Goal: Task Accomplishment & Management: Complete application form

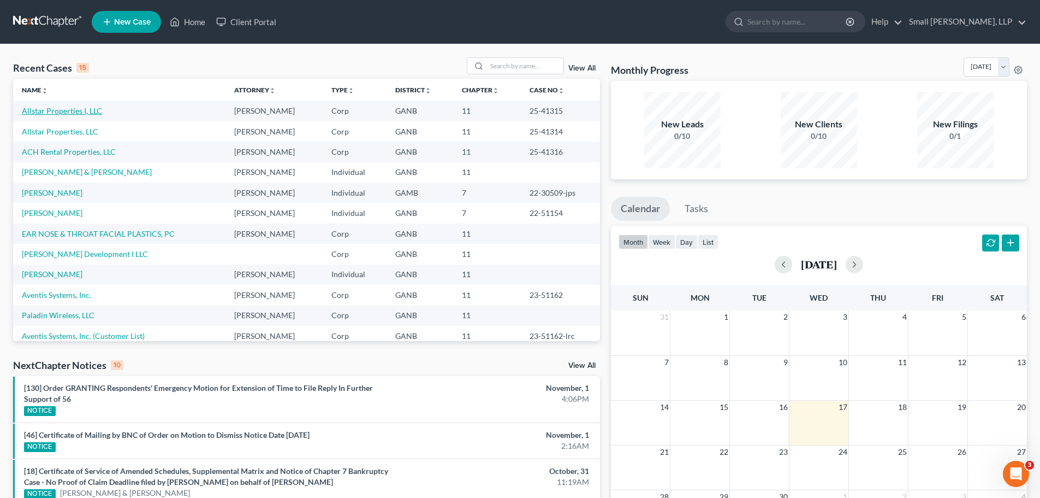
click at [61, 111] on link "Allstar Properties I, LLC" at bounding box center [62, 110] width 80 height 9
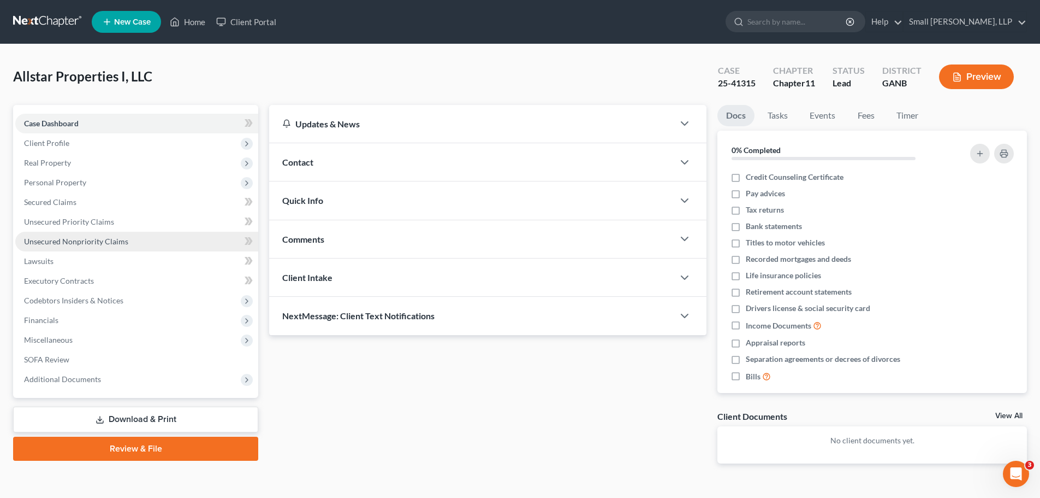
click at [102, 241] on span "Unsecured Nonpriority Claims" at bounding box center [76, 240] width 104 height 9
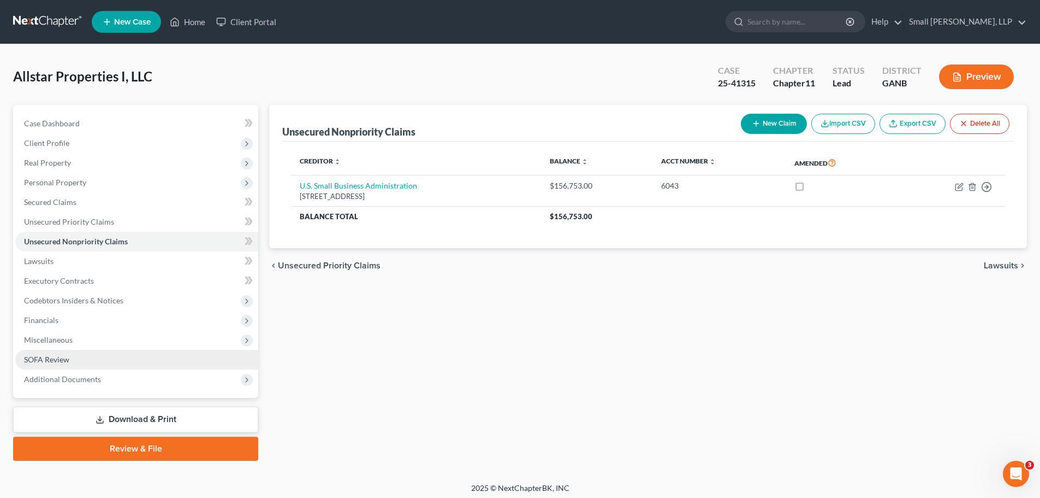
click at [60, 357] on span "SOFA Review" at bounding box center [46, 358] width 45 height 9
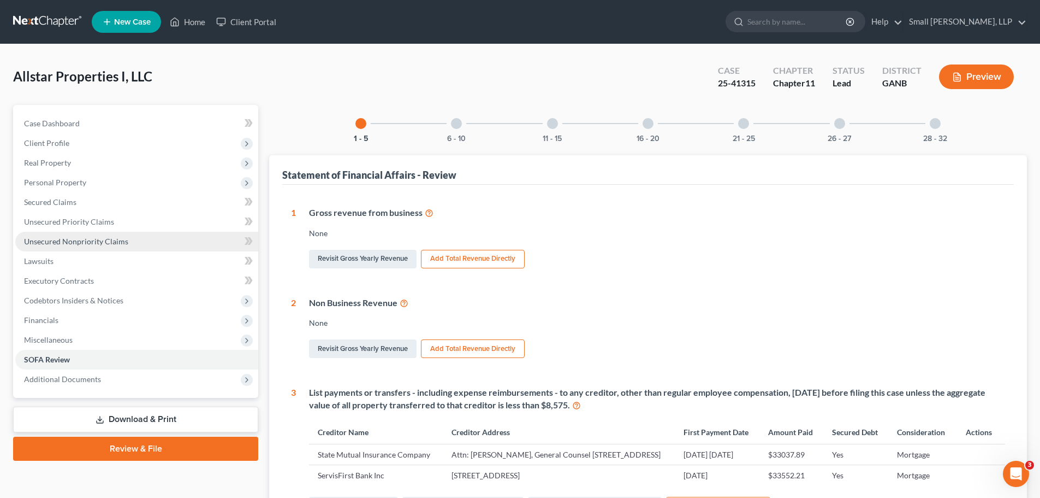
click at [94, 236] on span "Unsecured Nonpriority Claims" at bounding box center [76, 240] width 104 height 9
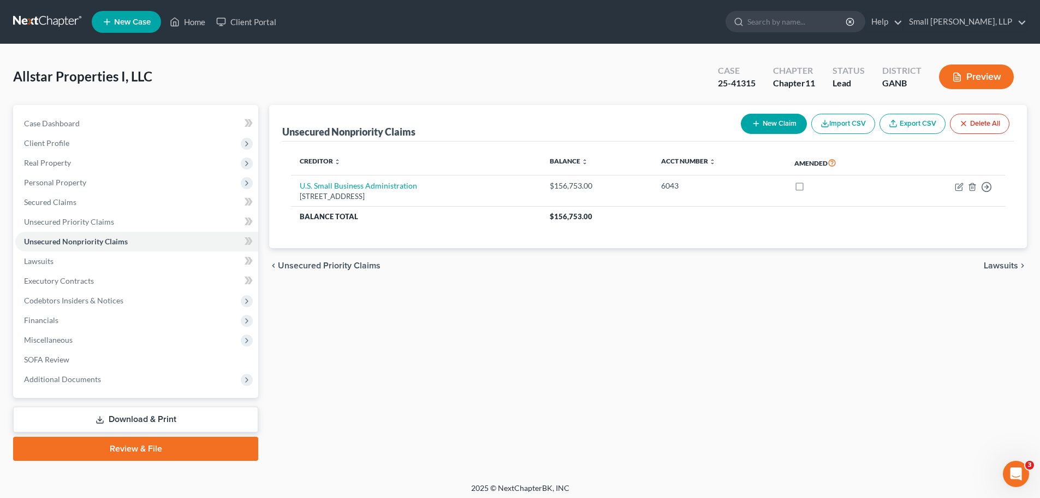
click at [773, 119] on button "New Claim" at bounding box center [774, 124] width 66 height 20
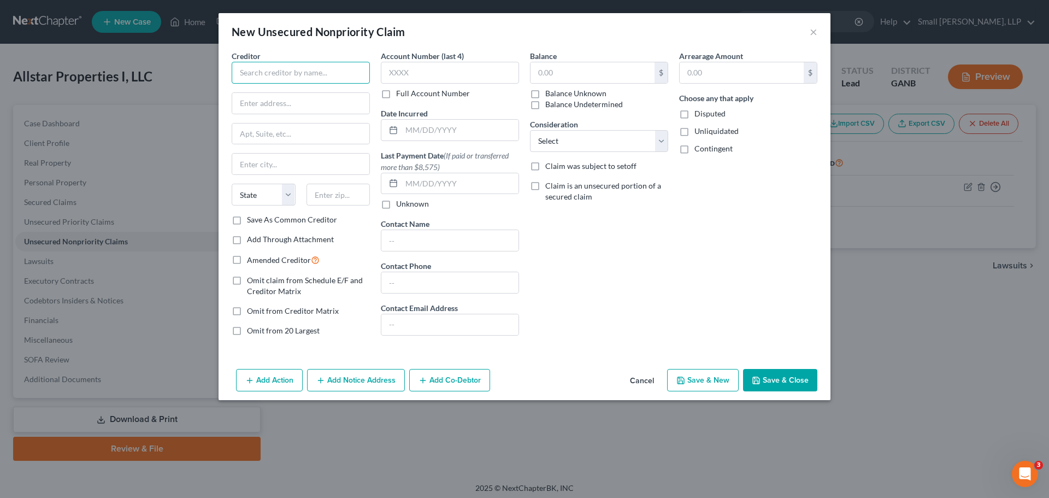
click at [288, 73] on input "text" at bounding box center [301, 73] width 138 height 22
type input "Twin Seats"
type input "[STREET_ADDRESS]"
type input "Suite 200 #33"
type input "[GEOGRAPHIC_DATA]"
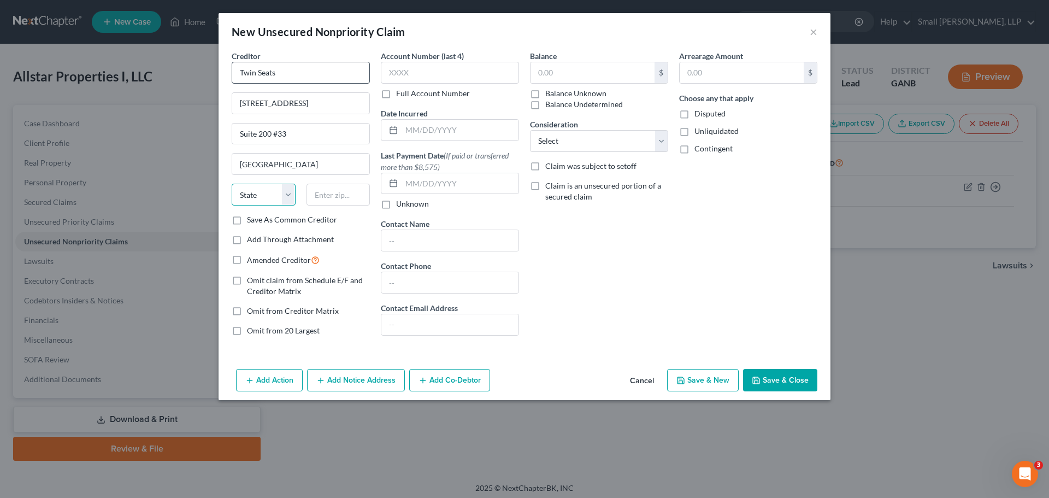
select select "10"
type input "30161"
click at [563, 67] on input "text" at bounding box center [592, 72] width 124 height 21
click at [649, 205] on div "Balance 545 $ Balance Unknown Balance Undetermined 545.00 $ Balance Unknown Con…" at bounding box center [598, 197] width 149 height 294
click at [776, 383] on button "Save & Close" at bounding box center [780, 380] width 74 height 23
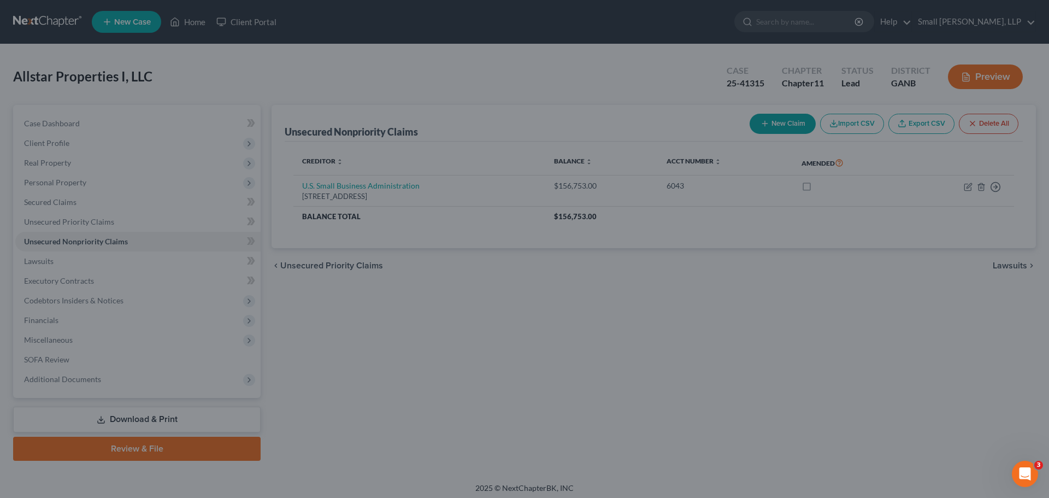
type input "545.00"
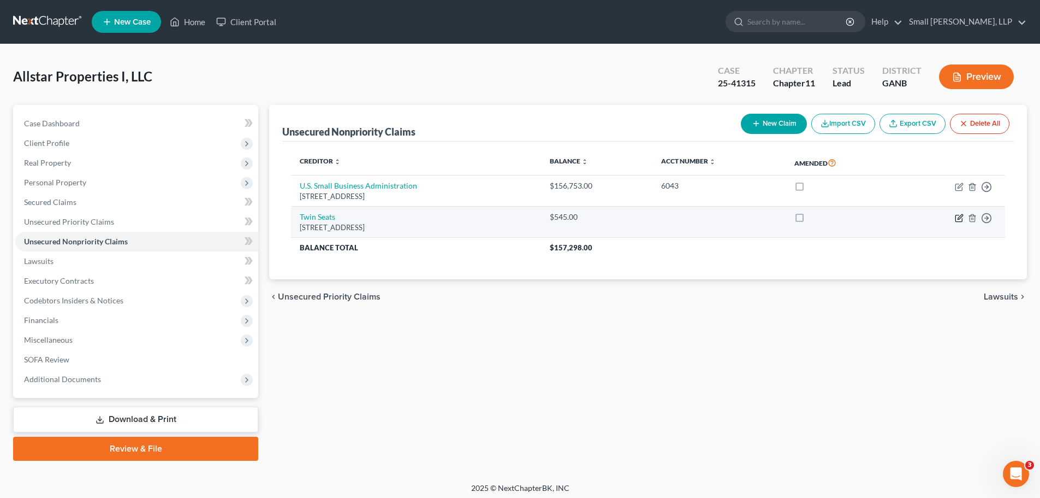
click at [956, 216] on icon "button" at bounding box center [959, 218] width 7 height 7
select select "10"
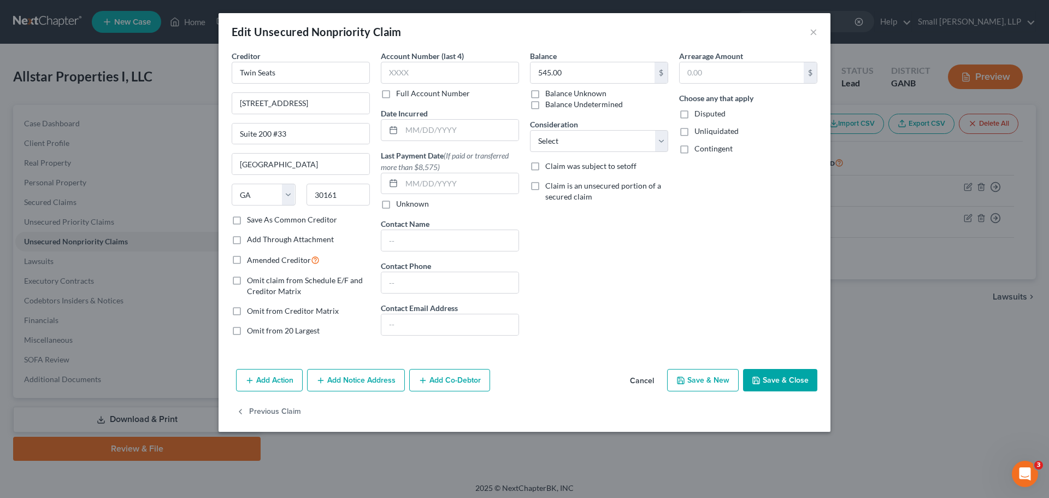
click at [780, 375] on button "Save & Close" at bounding box center [780, 380] width 74 height 23
type input "0"
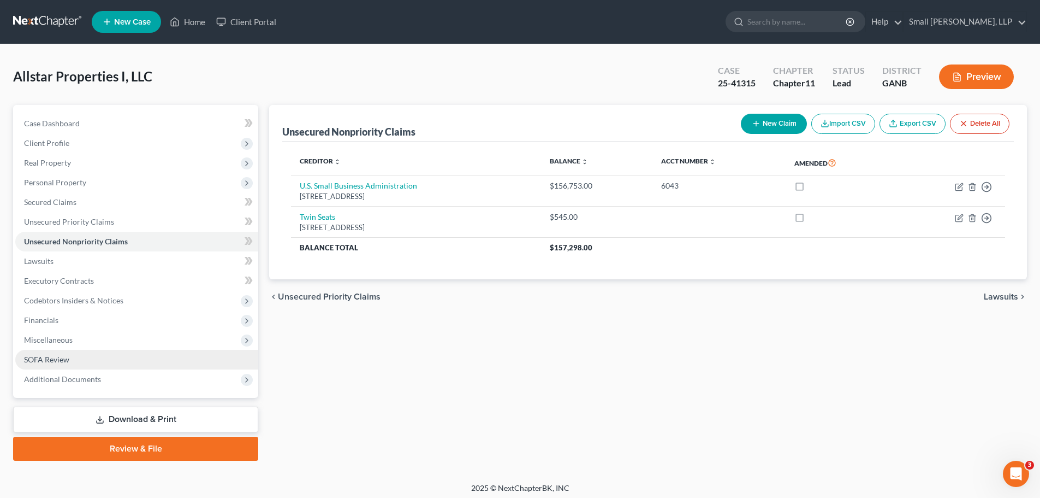
click at [124, 356] on link "SOFA Review" at bounding box center [136, 360] width 243 height 20
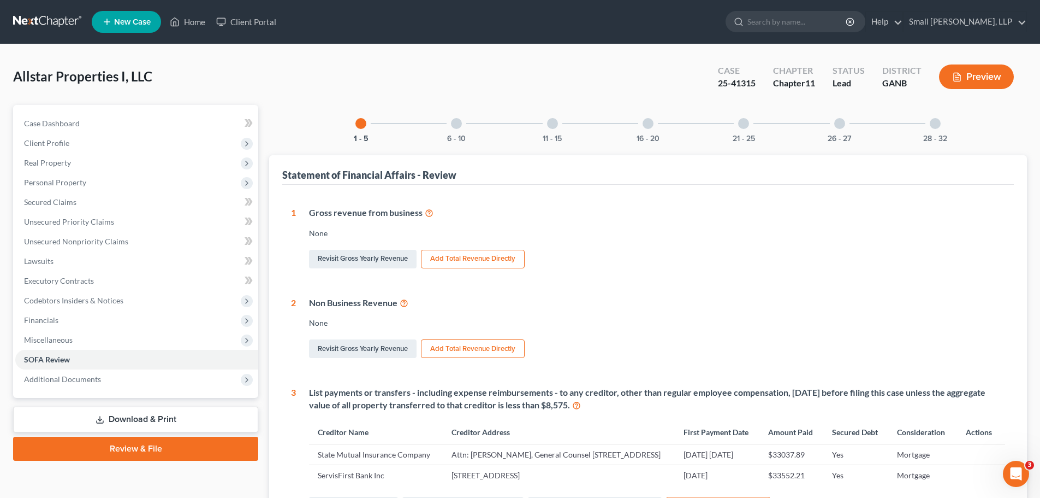
click at [24, 16] on link at bounding box center [48, 22] width 70 height 20
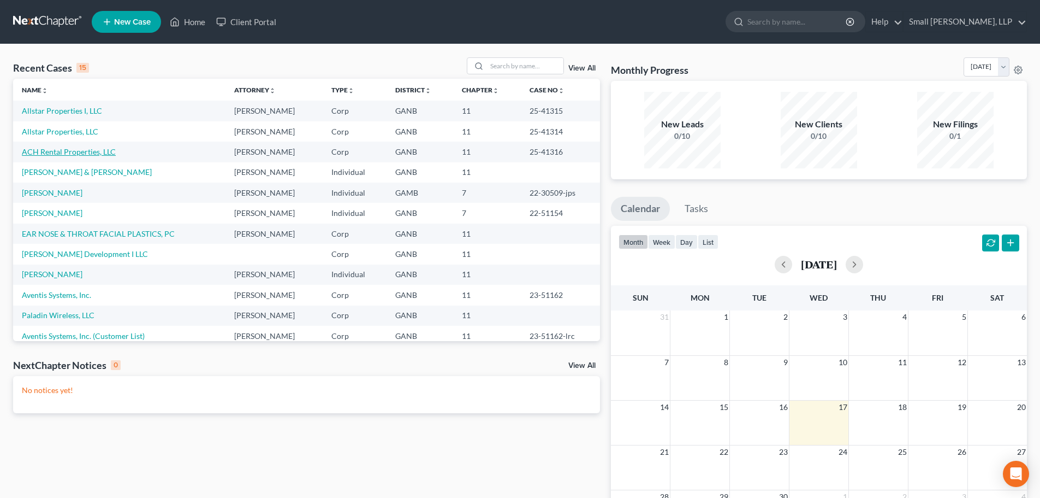
click at [62, 153] on link "ACH Rental Properties, LLC" at bounding box center [69, 151] width 94 height 9
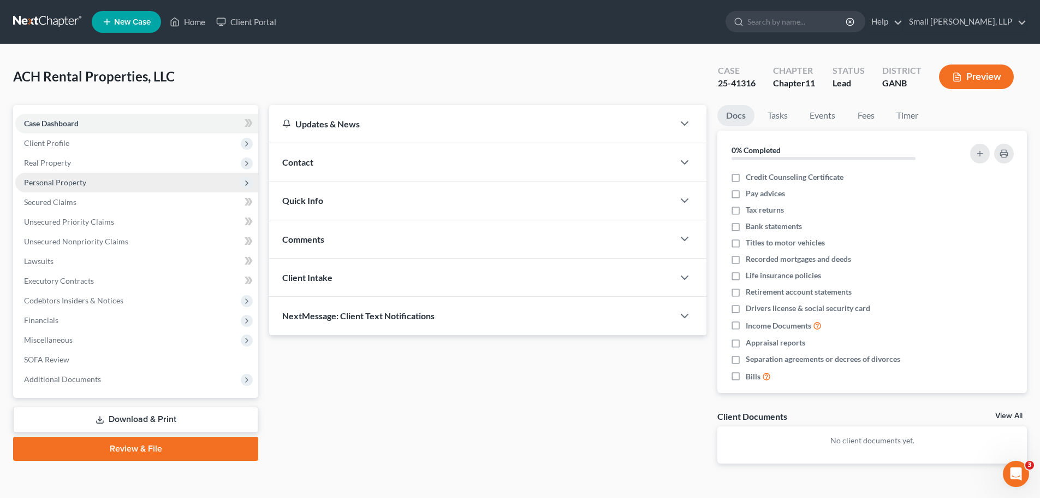
click at [66, 181] on span "Personal Property" at bounding box center [55, 182] width 62 height 9
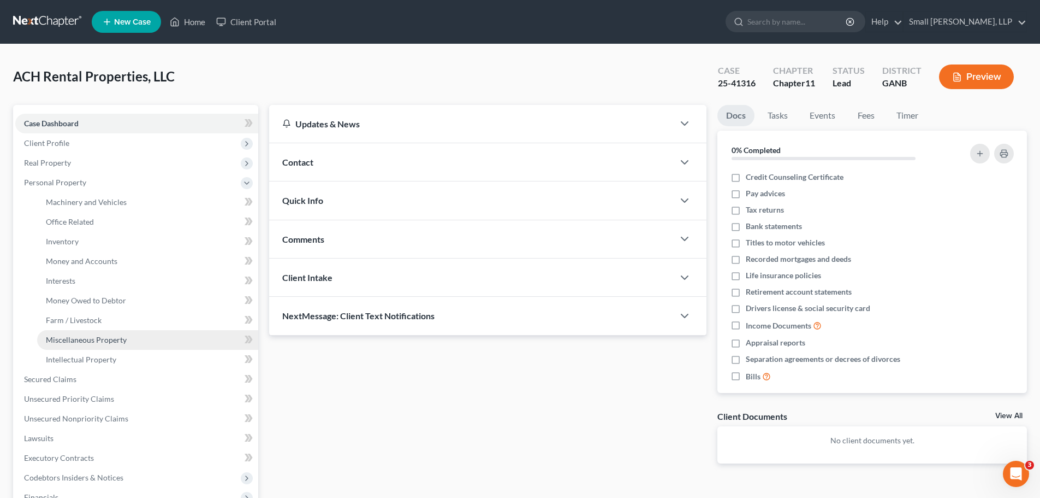
click at [78, 335] on span "Miscellaneous Property" at bounding box center [86, 339] width 81 height 9
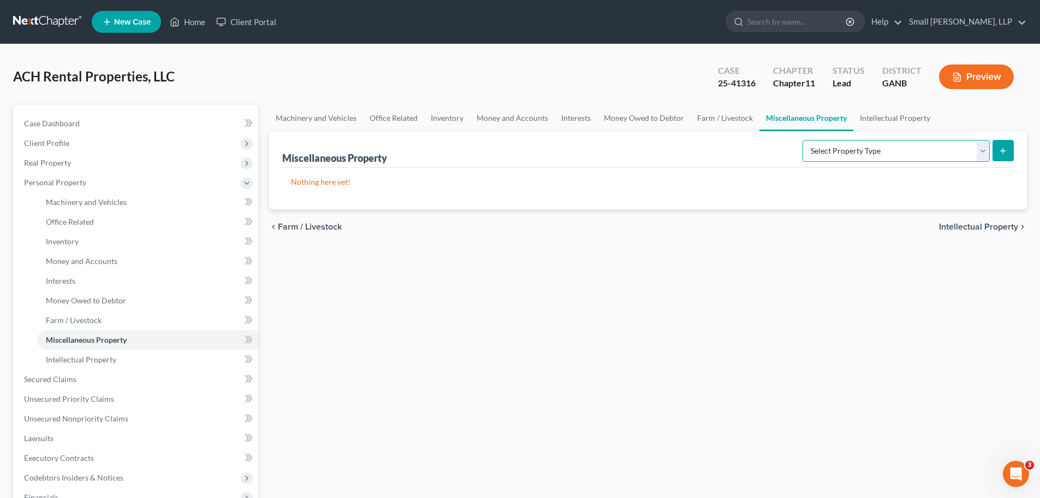
click at [981, 152] on select "Select Property Type Assigned for Creditor Benefit Within 120 Days (SOFA: 8) As…" at bounding box center [896, 151] width 187 height 22
click at [86, 243] on link "Inventory" at bounding box center [147, 242] width 221 height 20
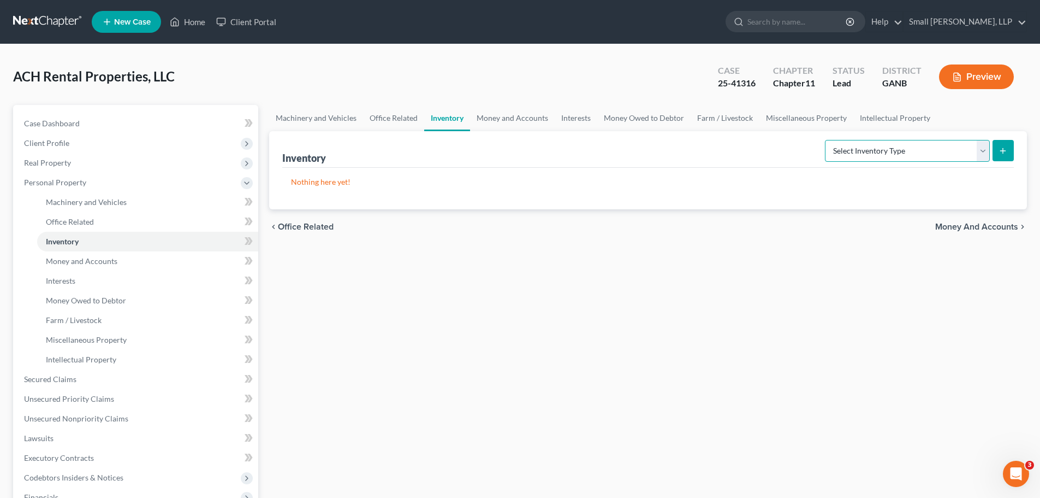
click at [985, 156] on select "Select Inventory Type Finished Goods (A/B: 21) Other Inventory or Supplies (A/B…" at bounding box center [907, 151] width 165 height 22
click at [175, 271] on link "Interests" at bounding box center [147, 281] width 221 height 20
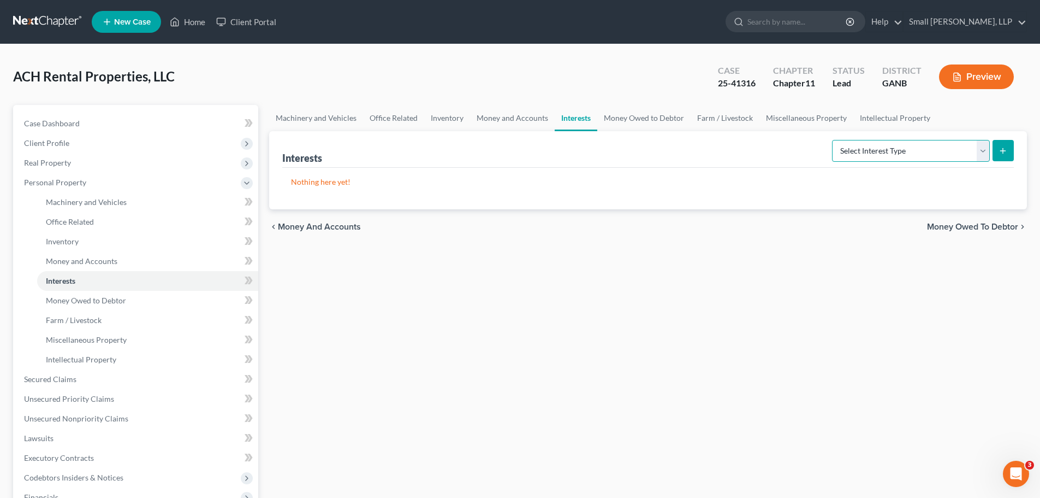
click at [983, 151] on select "Select Interest Type Bond (A/B: 16) Incorporated Business (A/B: 15) Insurance P…" at bounding box center [911, 151] width 158 height 22
click at [643, 306] on div "Machinery and Vehicles Office Related Inventory Money and Accounts Interests Mo…" at bounding box center [648, 371] width 769 height 533
click at [157, 217] on link "Office Related" at bounding box center [147, 222] width 221 height 20
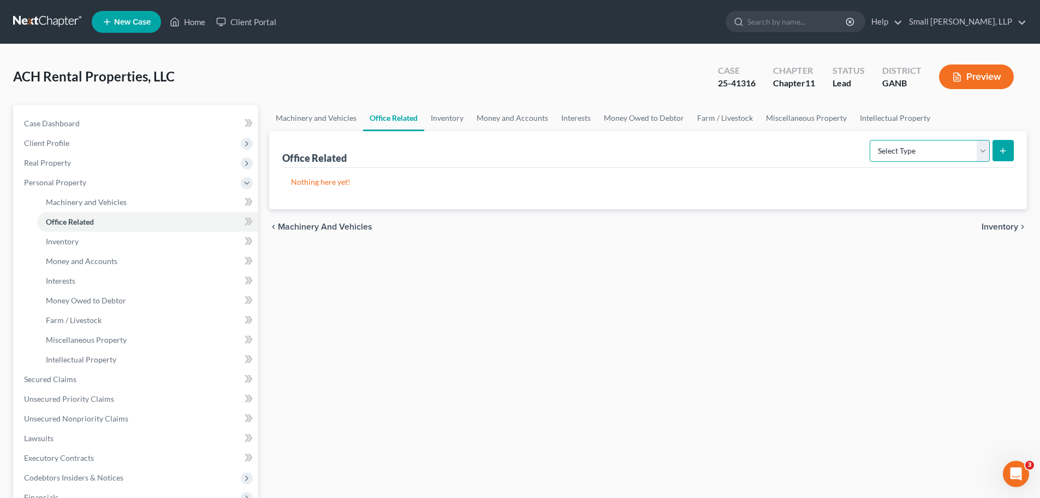
click at [981, 151] on select "Select Type Collectibles (A/B: 42) Office Equipment (A/B: 41) Office Fixtures (…" at bounding box center [930, 151] width 120 height 22
click at [719, 261] on div "Machinery and Vehicles Office Related Inventory Money and Accounts Interests Mo…" at bounding box center [648, 371] width 769 height 533
click at [93, 459] on link "Executory Contracts" at bounding box center [136, 458] width 243 height 20
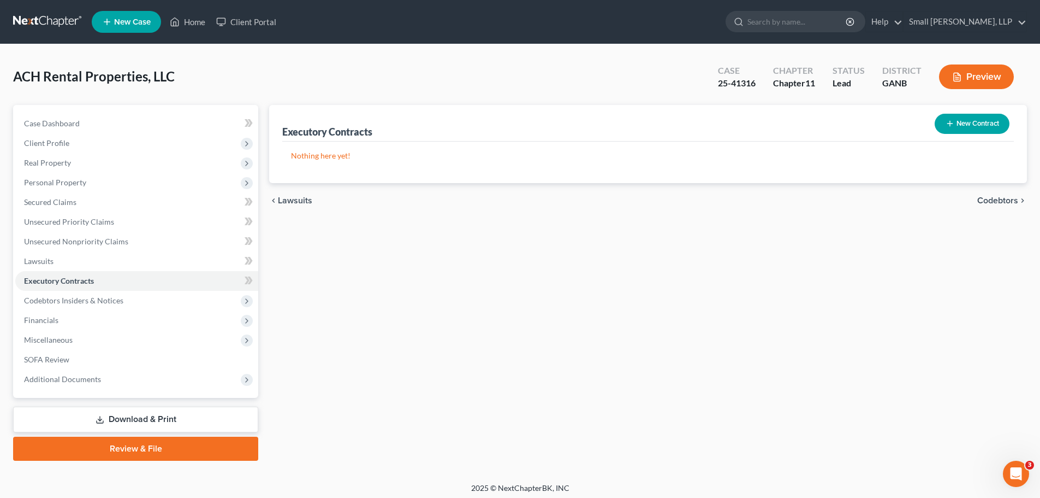
click at [954, 129] on button "New Contract" at bounding box center [972, 124] width 75 height 20
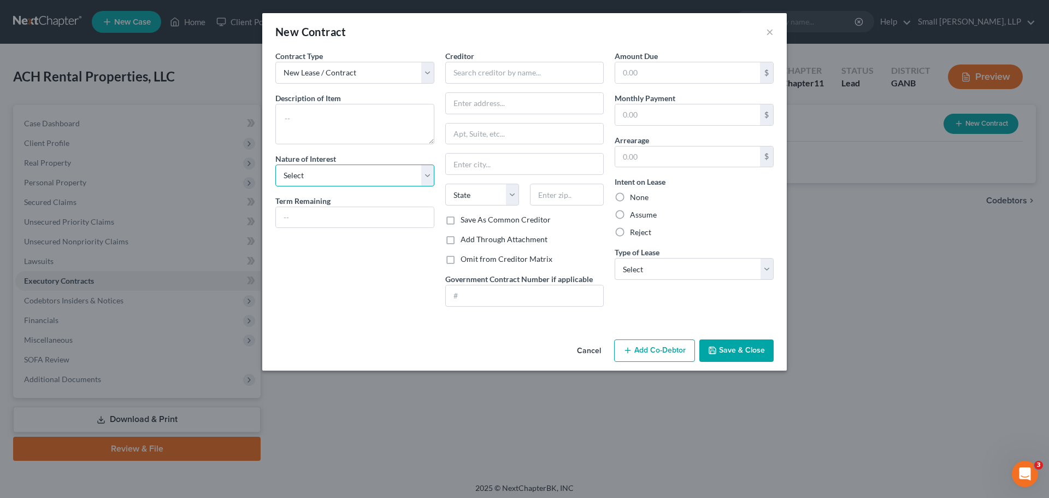
click at [419, 177] on select "Select Purchaser Agent Lessor Lessee" at bounding box center [354, 175] width 159 height 22
select select "2"
click at [275, 164] on select "Select Purchaser Agent Lessor Lessee" at bounding box center [354, 175] width 159 height 22
click at [432, 77] on select "New Lease / Contract New Timeshare" at bounding box center [354, 73] width 159 height 22
click at [275, 62] on select "New Lease / Contract New Timeshare" at bounding box center [354, 73] width 159 height 22
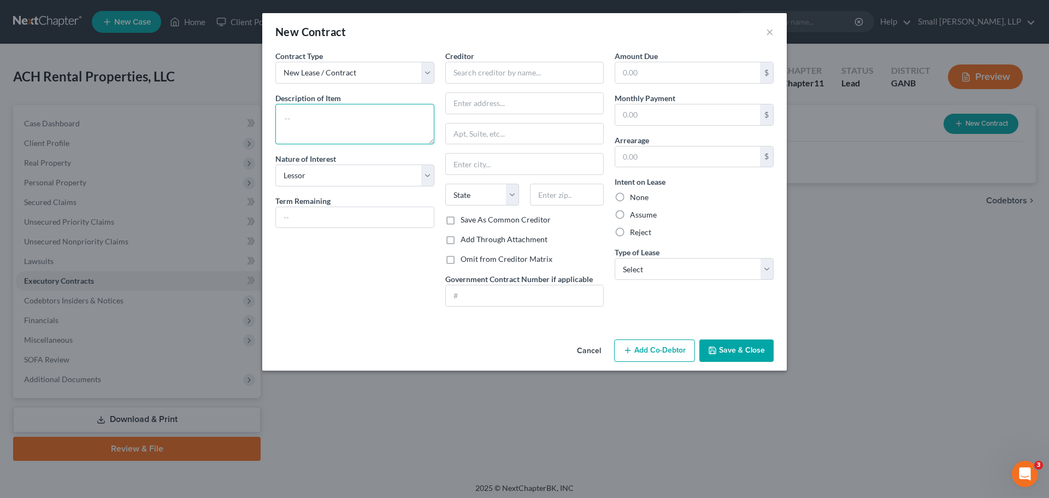
click at [360, 109] on textarea at bounding box center [354, 124] width 159 height 40
type textarea "410 Rome Rd"
click at [640, 202] on label "None" at bounding box center [639, 197] width 19 height 11
click at [640, 199] on input "None" at bounding box center [637, 195] width 7 height 7
radio input "true"
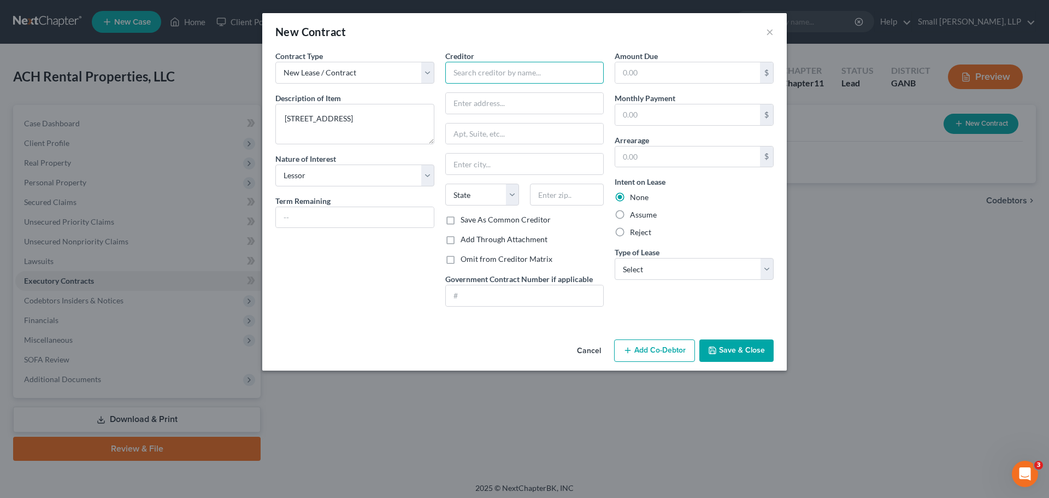
click at [479, 74] on input "text" at bounding box center [524, 73] width 159 height 22
type input "Mike Wilson"
click at [732, 351] on button "Save & Close" at bounding box center [736, 350] width 74 height 23
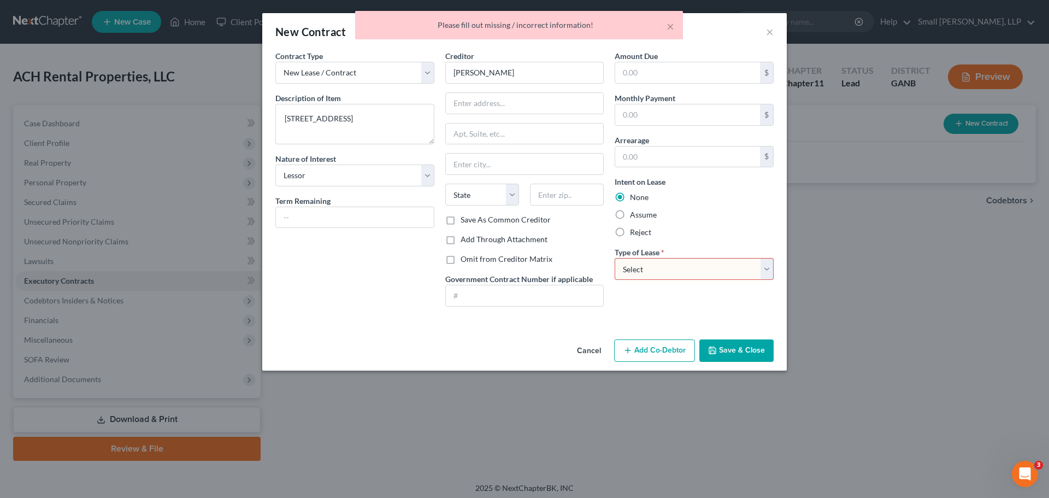
click at [658, 271] on select "Select Real Estate Car Other" at bounding box center [693, 269] width 159 height 22
select select "0"
click at [614, 258] on select "Select Real Estate Car Other" at bounding box center [693, 269] width 159 height 22
click at [754, 351] on button "Save & Close" at bounding box center [736, 350] width 74 height 23
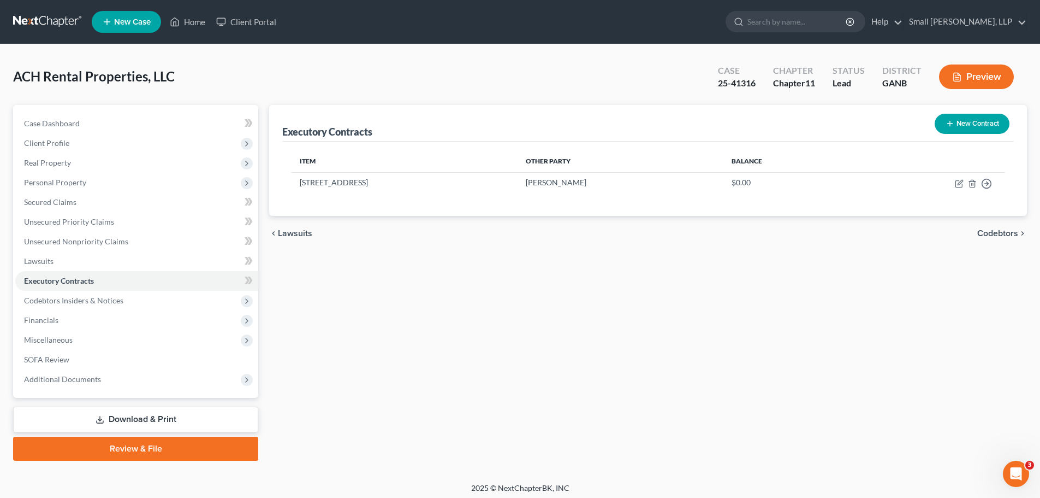
click at [944, 117] on button "New Contract" at bounding box center [972, 124] width 75 height 20
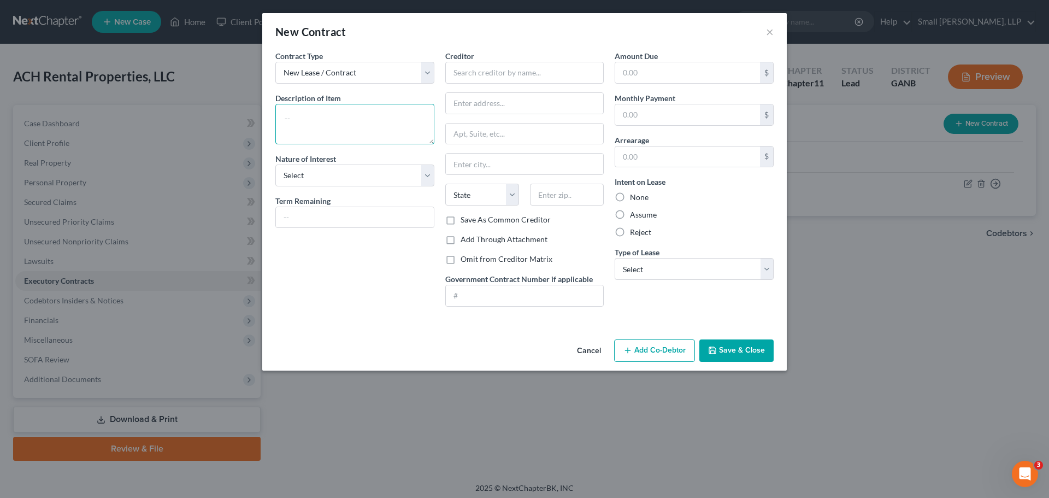
click at [374, 116] on textarea at bounding box center [354, 124] width 159 height 40
type textarea "406 Old Rome Rd"
click at [670, 269] on select "Select Real Estate Car Other" at bounding box center [693, 269] width 159 height 22
select select "0"
click at [614, 258] on select "Select Real Estate Car Other" at bounding box center [693, 269] width 159 height 22
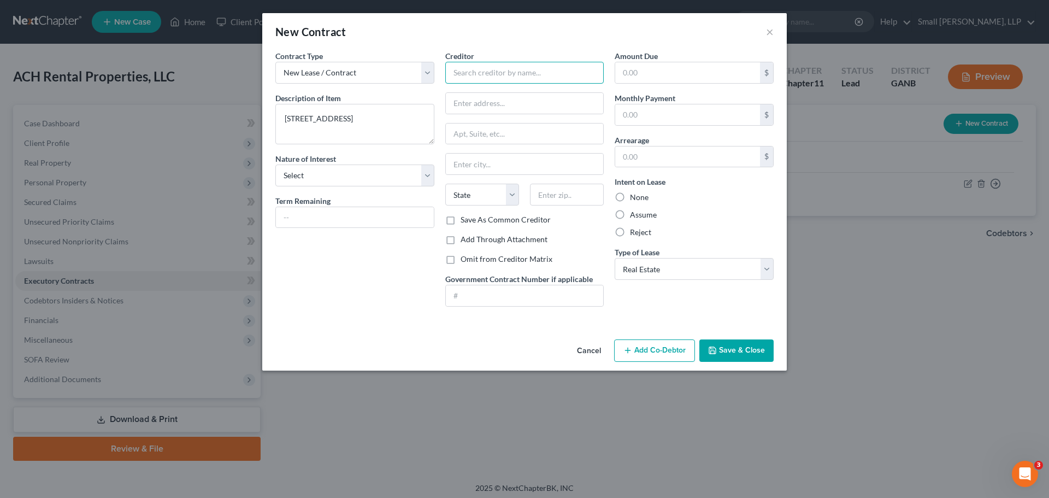
click at [496, 69] on input "text" at bounding box center [524, 73] width 159 height 22
type input "Bradley Bates"
click at [384, 175] on select "Select Purchaser Agent Lessor Lessee" at bounding box center [354, 175] width 159 height 22
select select "2"
click at [275, 164] on select "Select Purchaser Agent Lessor Lessee" at bounding box center [354, 175] width 159 height 22
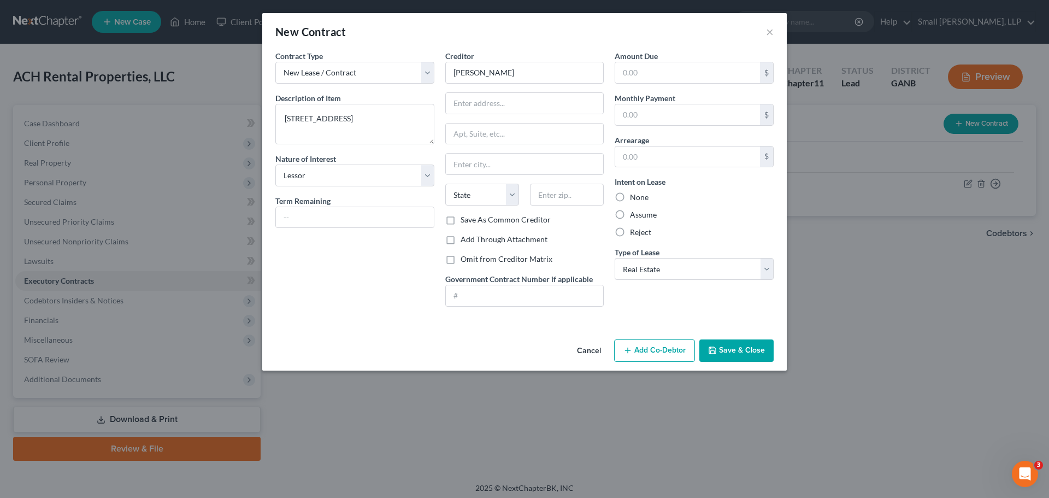
click at [728, 343] on button "Save & Close" at bounding box center [736, 350] width 74 height 23
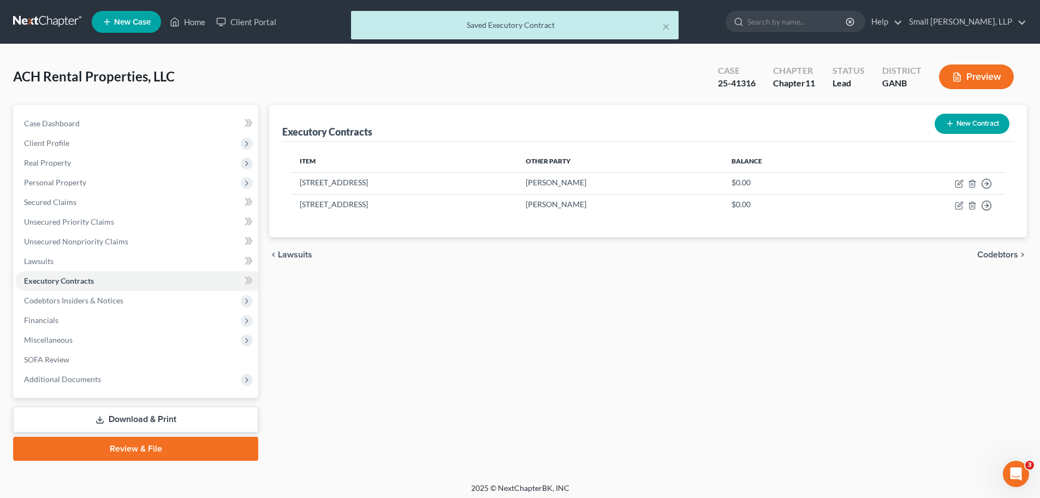
click at [980, 126] on button "New Contract" at bounding box center [972, 124] width 75 height 20
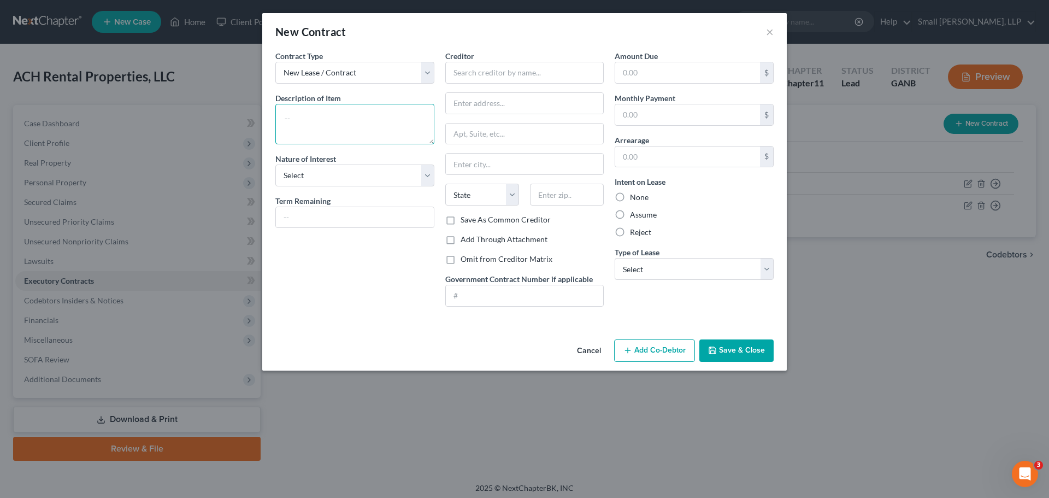
click at [333, 112] on textarea at bounding box center [354, 124] width 159 height 40
type textarea "404 Byrd Station Rd"
click at [296, 180] on select "Select Purchaser Agent Lessor Lessee" at bounding box center [354, 175] width 159 height 22
select select "2"
click at [275, 164] on select "Select Purchaser Agent Lessor Lessee" at bounding box center [354, 175] width 159 height 22
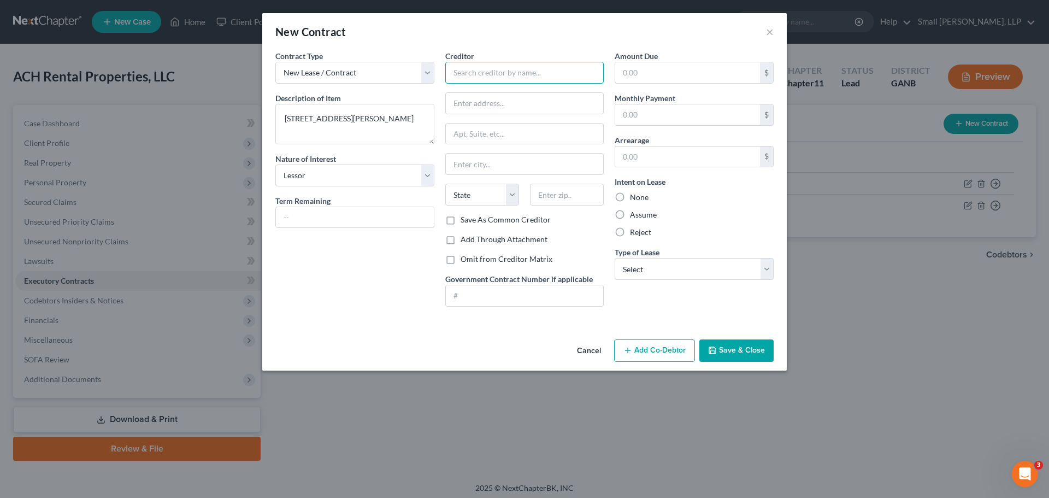
click at [484, 77] on input "text" at bounding box center [524, 73] width 159 height 22
type input "Anthony Robinson"
click at [635, 199] on label "None" at bounding box center [639, 197] width 19 height 11
click at [635, 199] on input "None" at bounding box center [637, 195] width 7 height 7
radio input "true"
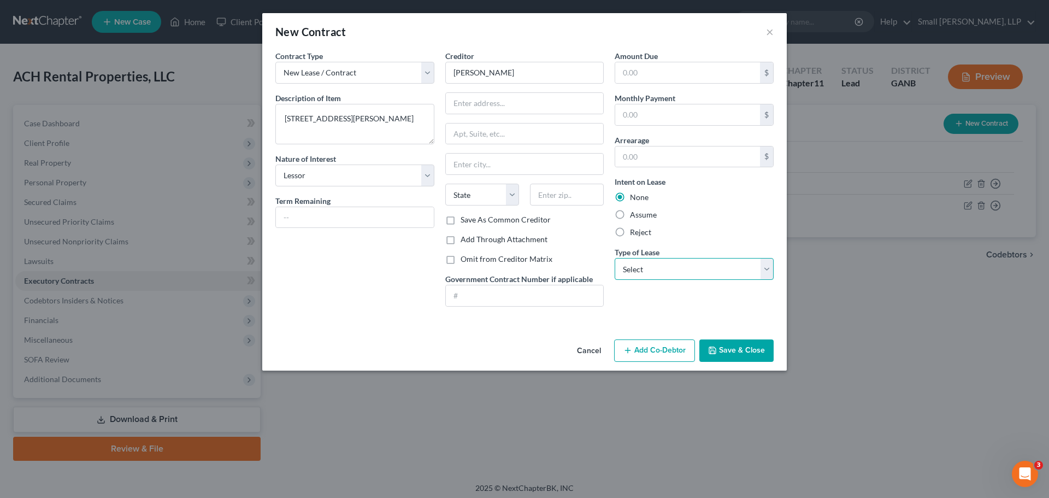
click at [664, 269] on select "Select Real Estate Car Other" at bounding box center [693, 269] width 159 height 22
select select "0"
click at [614, 258] on select "Select Real Estate Car Other" at bounding box center [693, 269] width 159 height 22
click at [728, 349] on button "Save & Close" at bounding box center [736, 350] width 74 height 23
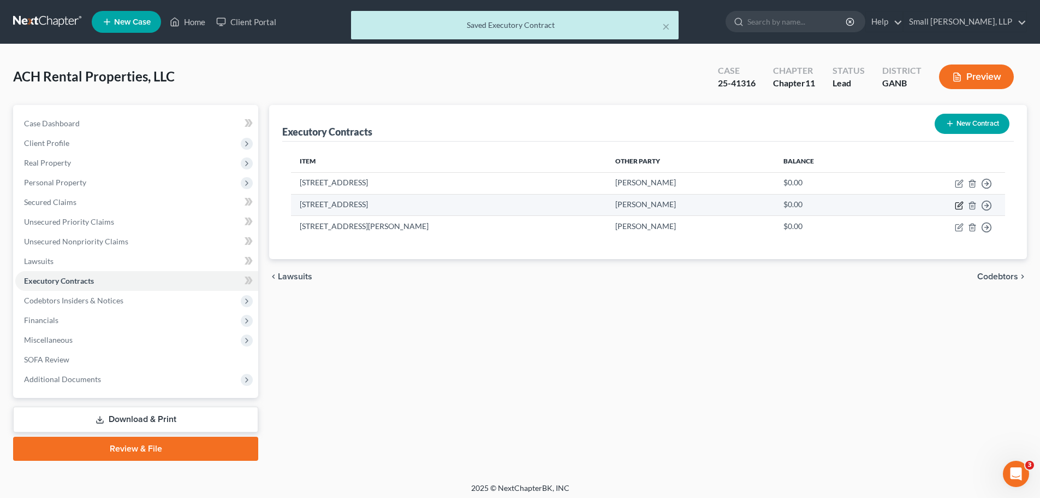
click at [956, 204] on icon "button" at bounding box center [959, 205] width 7 height 7
select select "2"
select select "0"
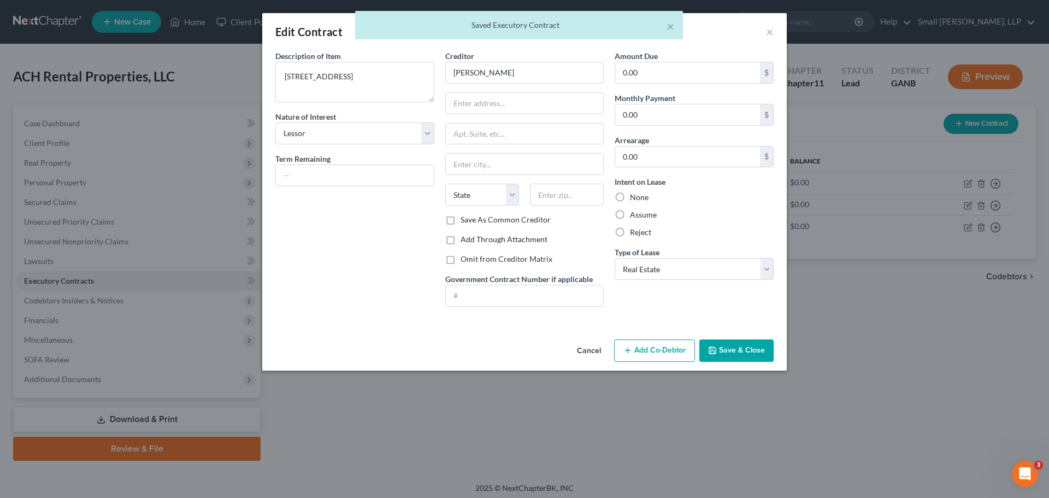
click at [639, 199] on label "None" at bounding box center [639, 197] width 19 height 11
click at [639, 199] on input "None" at bounding box center [637, 195] width 7 height 7
radio input "true"
click at [720, 351] on button "Save & Close" at bounding box center [736, 350] width 74 height 23
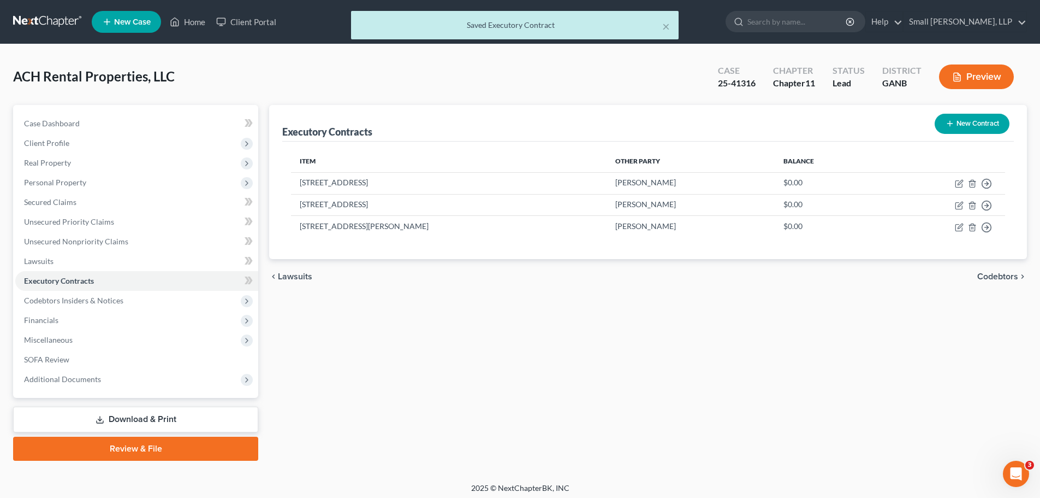
click at [948, 124] on icon "button" at bounding box center [950, 123] width 9 height 9
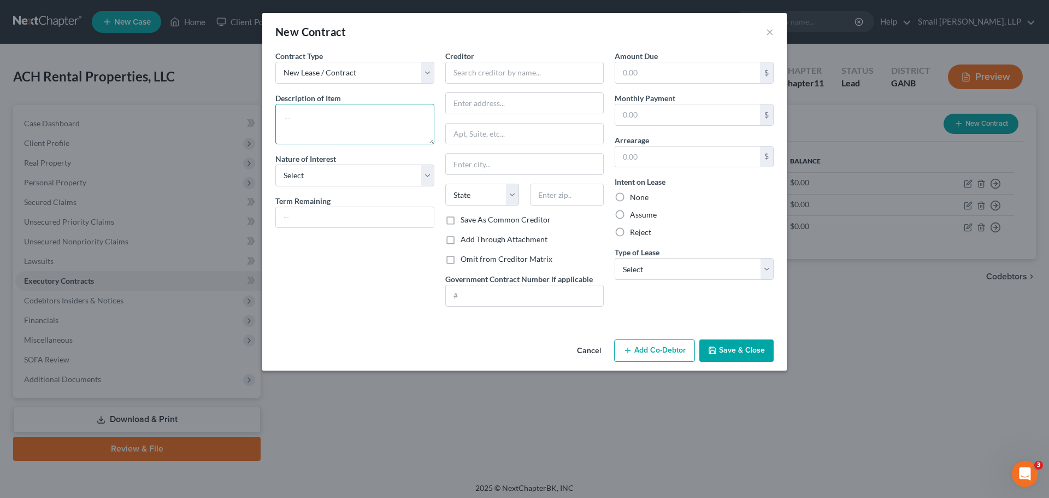
click at [382, 113] on textarea at bounding box center [354, 124] width 159 height 40
type textarea "404 Byrd Station Rd"
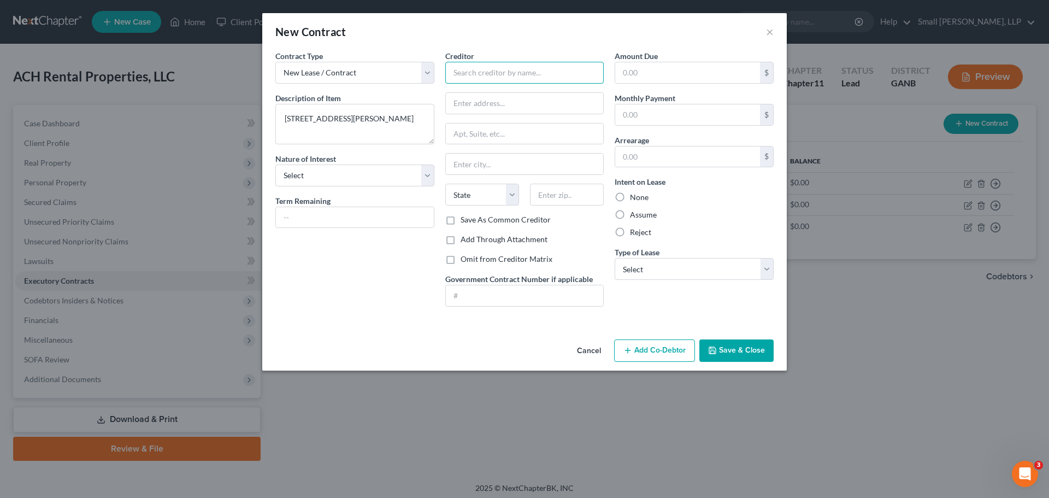
click at [548, 78] on input "text" at bounding box center [524, 73] width 159 height 22
type input "Connie Saxon"
click at [634, 196] on label "None" at bounding box center [639, 197] width 19 height 11
click at [634, 196] on input "None" at bounding box center [637, 195] width 7 height 7
radio input "true"
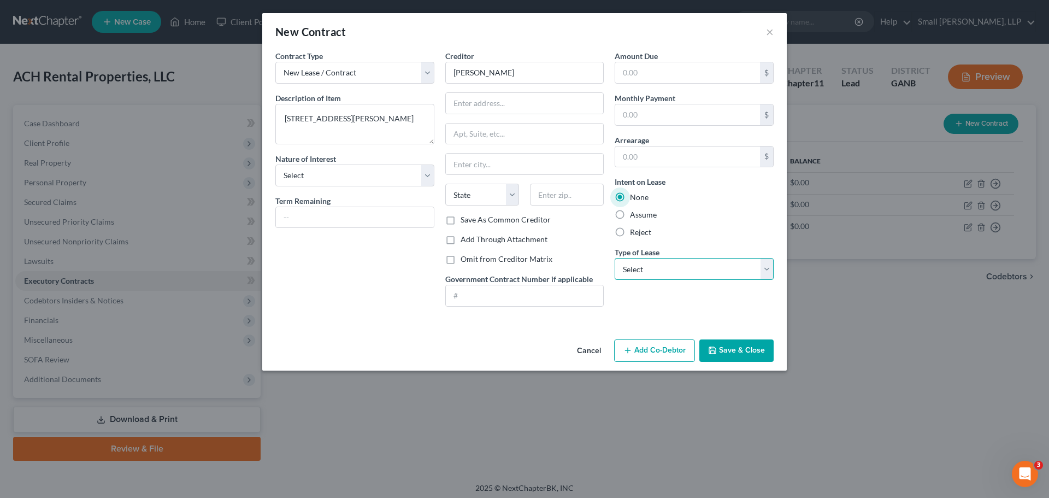
click at [645, 261] on select "Select Real Estate Car Other" at bounding box center [693, 269] width 159 height 22
select select "0"
click at [614, 258] on select "Select Real Estate Car Other" at bounding box center [693, 269] width 159 height 22
click at [755, 346] on button "Save & Close" at bounding box center [736, 350] width 74 height 23
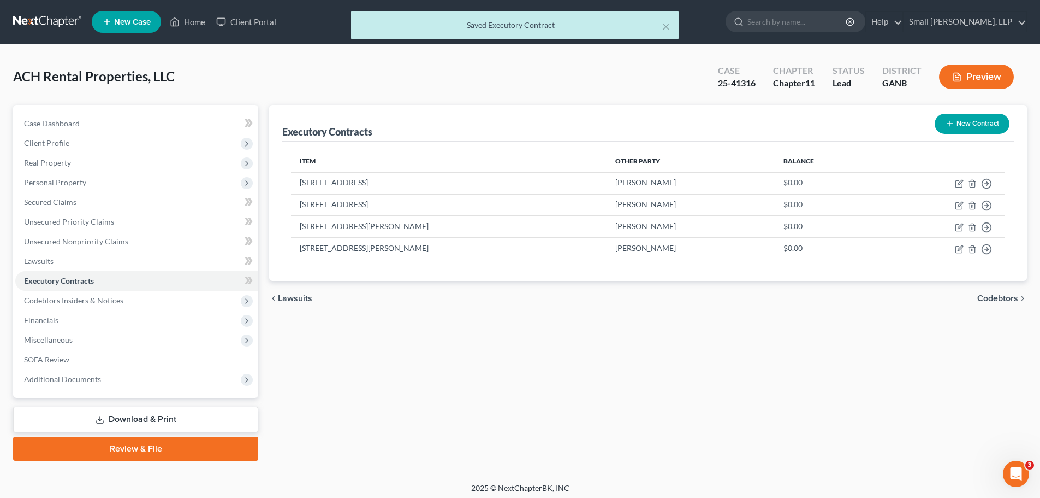
click at [966, 126] on button "New Contract" at bounding box center [972, 124] width 75 height 20
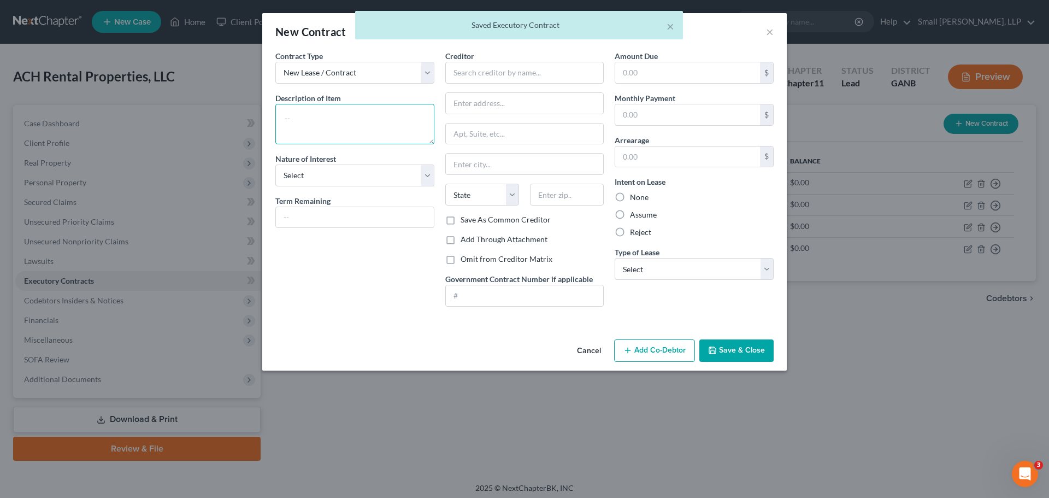
click at [338, 121] on textarea at bounding box center [354, 124] width 159 height 40
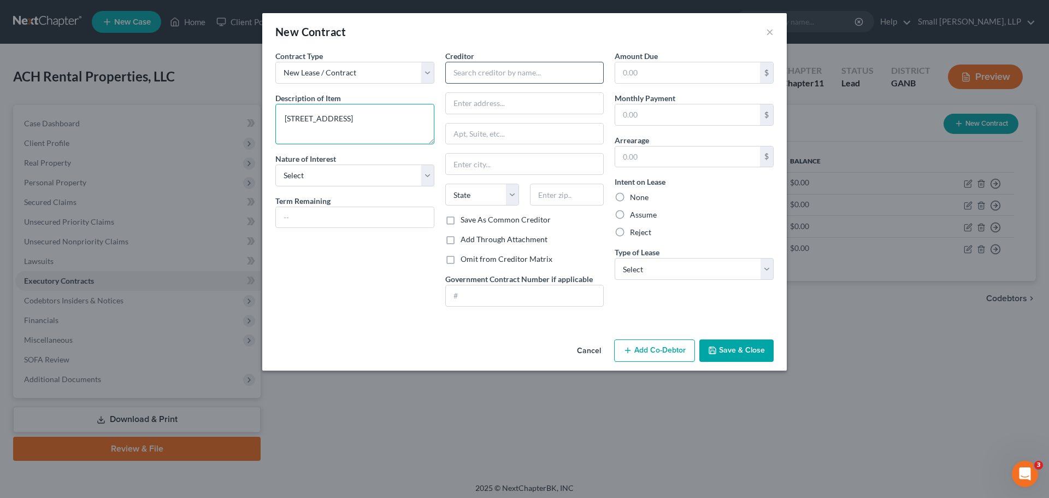
type textarea "3750 Rome Hwy"
click at [495, 69] on input "text" at bounding box center [524, 73] width 159 height 22
type input "Cynthia Forsyth"
click at [647, 194] on label "None" at bounding box center [639, 197] width 19 height 11
click at [641, 194] on input "None" at bounding box center [637, 195] width 7 height 7
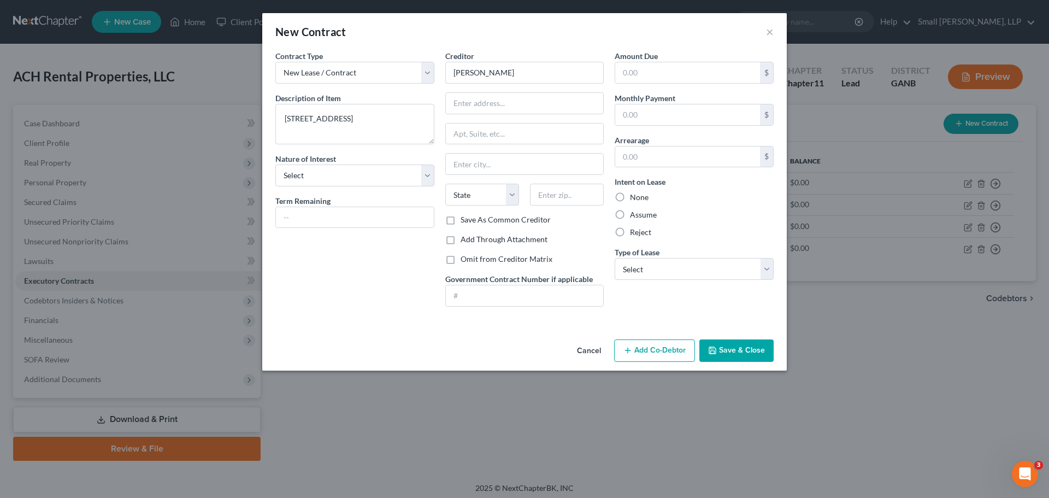
radio input "true"
click at [649, 267] on select "Select Real Estate Car Other" at bounding box center [693, 269] width 159 height 22
select select "0"
click at [614, 258] on select "Select Real Estate Car Other" at bounding box center [693, 269] width 159 height 22
click at [360, 174] on select "Select Purchaser Agent Lessor Lessee" at bounding box center [354, 175] width 159 height 22
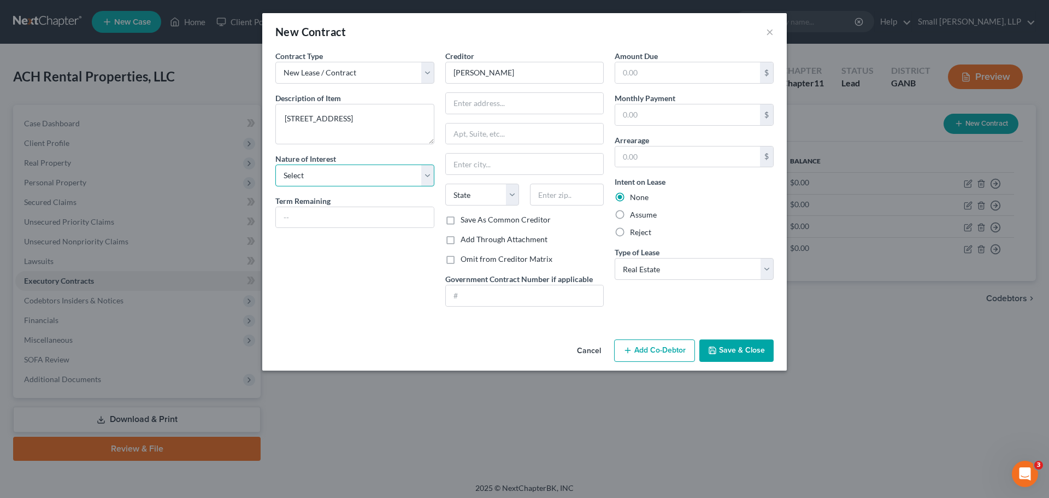
select select "2"
click at [275, 164] on select "Select Purchaser Agent Lessor Lessee" at bounding box center [354, 175] width 159 height 22
click at [738, 356] on button "Save & Close" at bounding box center [736, 350] width 74 height 23
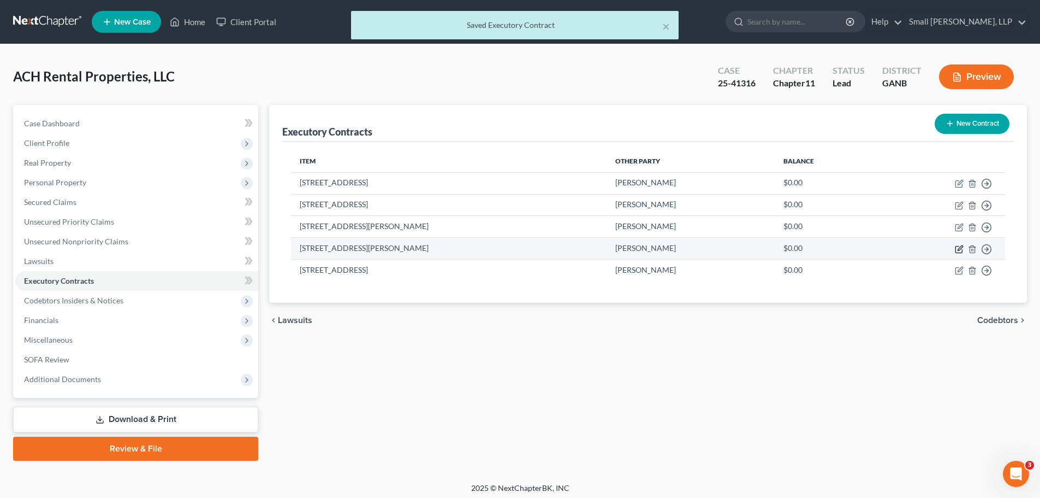
click at [959, 247] on icon "button" at bounding box center [959, 249] width 9 height 9
select select "0"
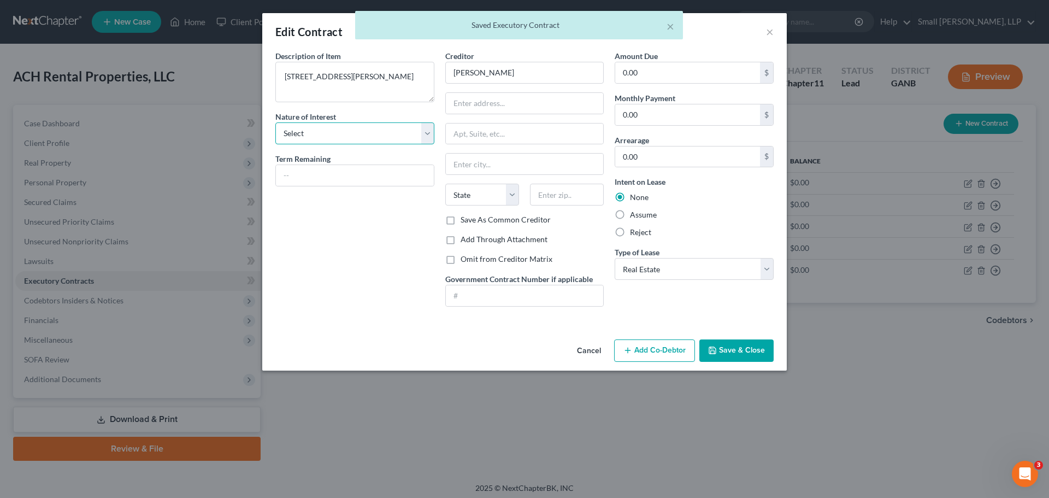
click at [423, 133] on select "Select Purchaser Agent Lessor Lessee" at bounding box center [354, 133] width 159 height 22
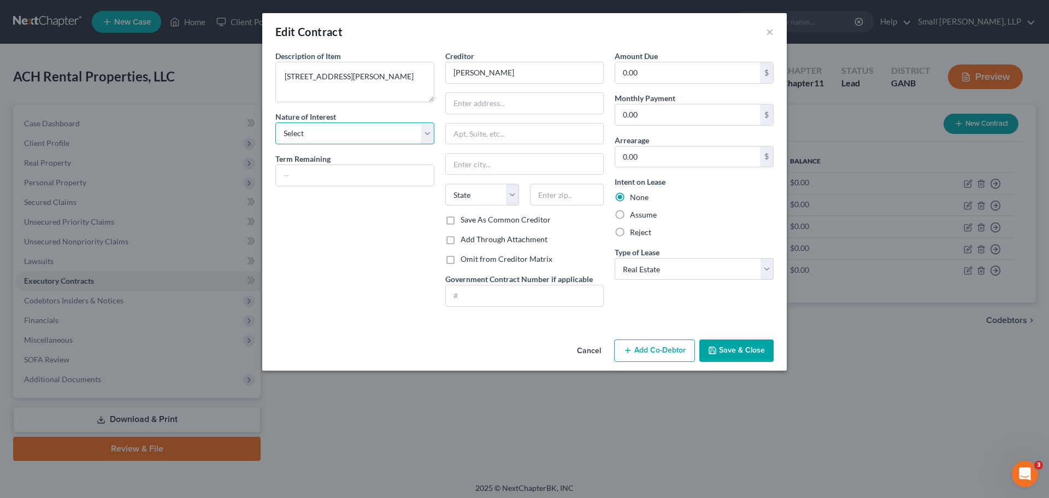
select select "2"
click at [275, 122] on select "Select Purchaser Agent Lessor Lessee" at bounding box center [354, 133] width 159 height 22
click at [744, 347] on button "Save & Close" at bounding box center [736, 350] width 74 height 23
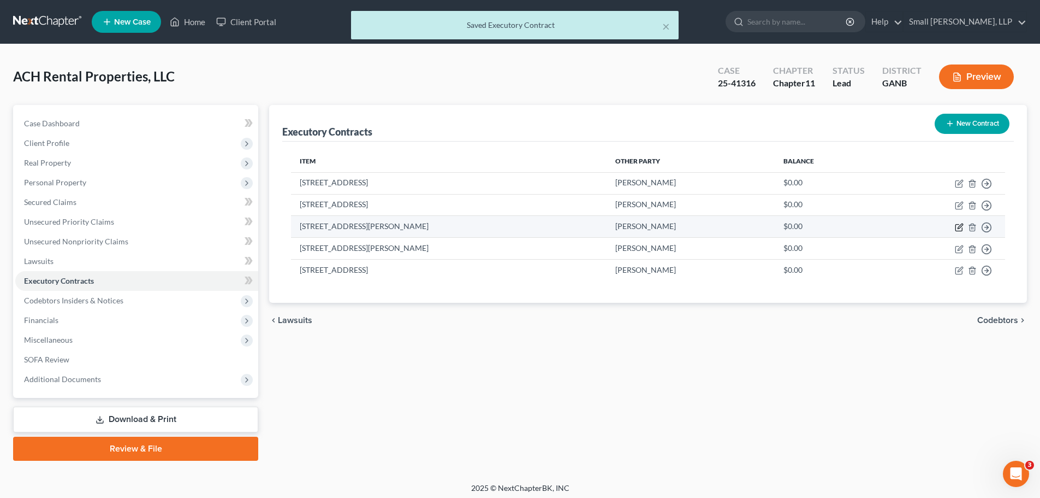
click at [958, 224] on icon "button" at bounding box center [959, 227] width 9 height 9
select select "2"
select select "0"
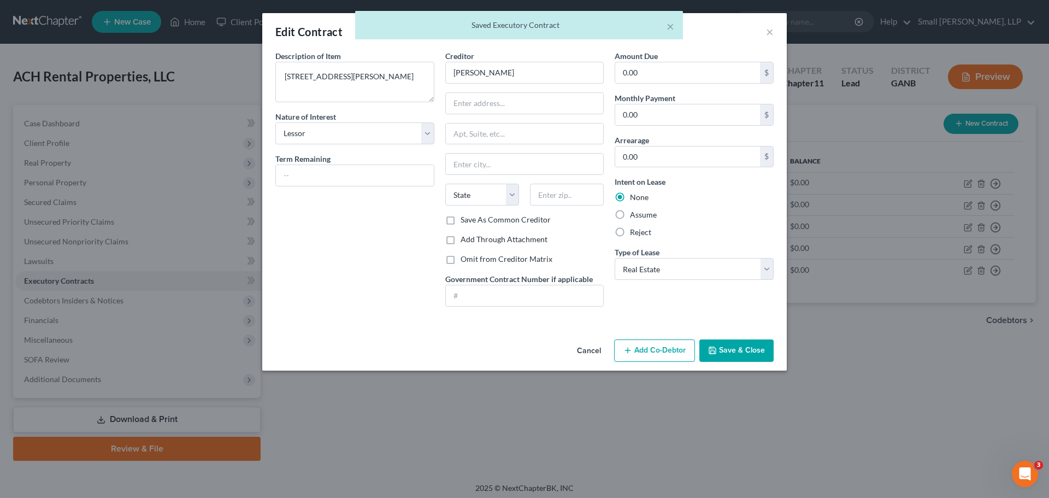
click at [713, 350] on icon "button" at bounding box center [712, 350] width 9 height 9
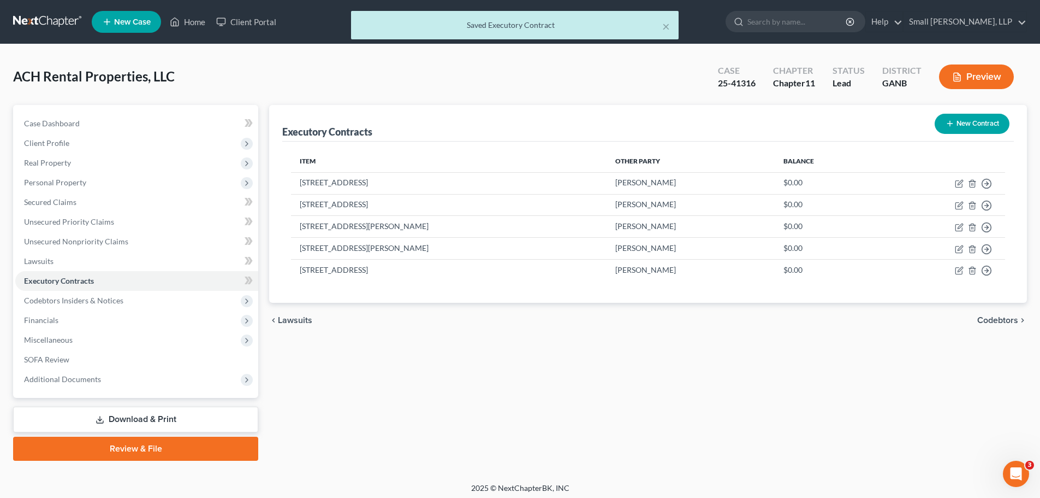
click at [960, 125] on button "New Contract" at bounding box center [972, 124] width 75 height 20
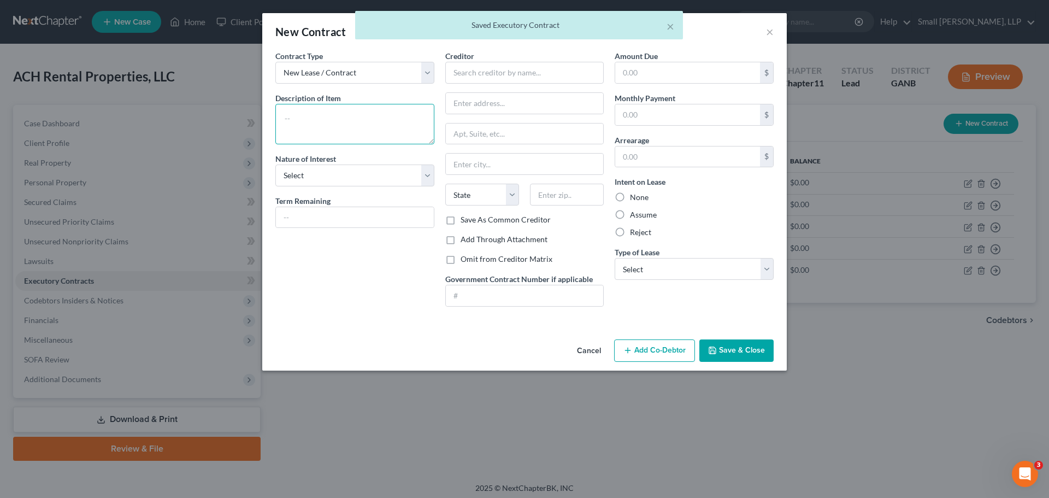
click at [329, 116] on textarea at bounding box center [354, 124] width 159 height 40
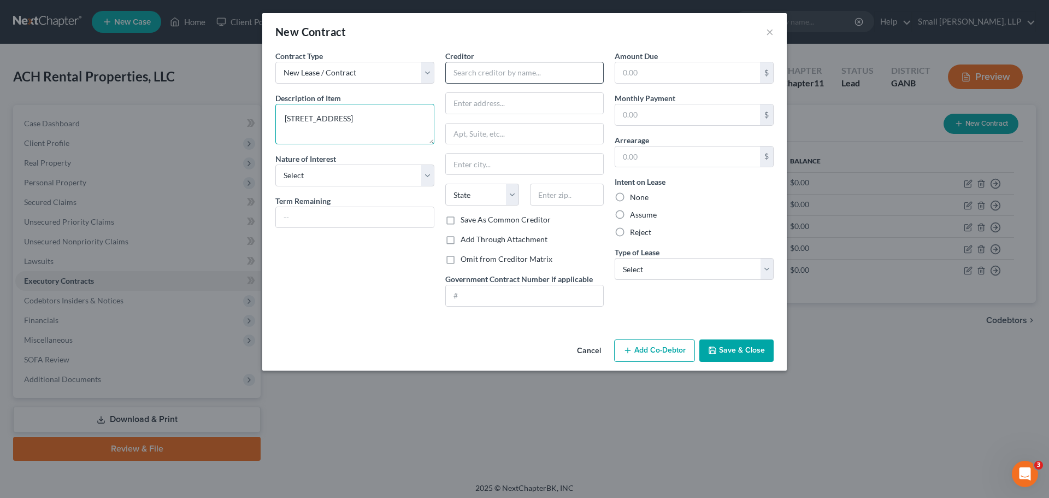
type textarea "3750 Rome Hwy"
click at [478, 76] on input "text" at bounding box center [524, 73] width 159 height 22
type input "Hudson Andrews"
click at [355, 176] on select "Select Purchaser Agent Lessor Lessee" at bounding box center [354, 175] width 159 height 22
select select "2"
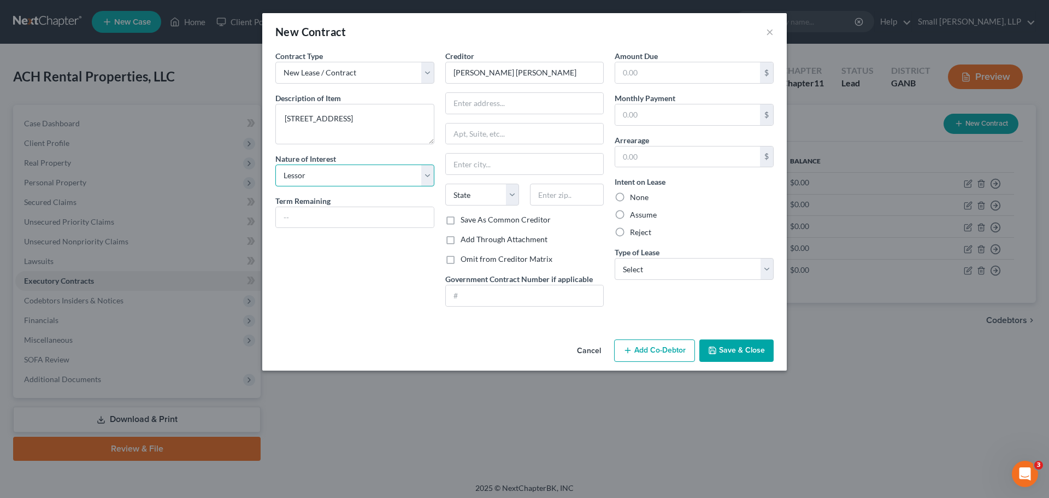
click at [275, 164] on select "Select Purchaser Agent Lessor Lessee" at bounding box center [354, 175] width 159 height 22
click at [640, 197] on label "None" at bounding box center [639, 197] width 19 height 11
click at [640, 197] on input "None" at bounding box center [637, 195] width 7 height 7
radio input "true"
click at [635, 266] on select "Select Real Estate Car Other" at bounding box center [693, 269] width 159 height 22
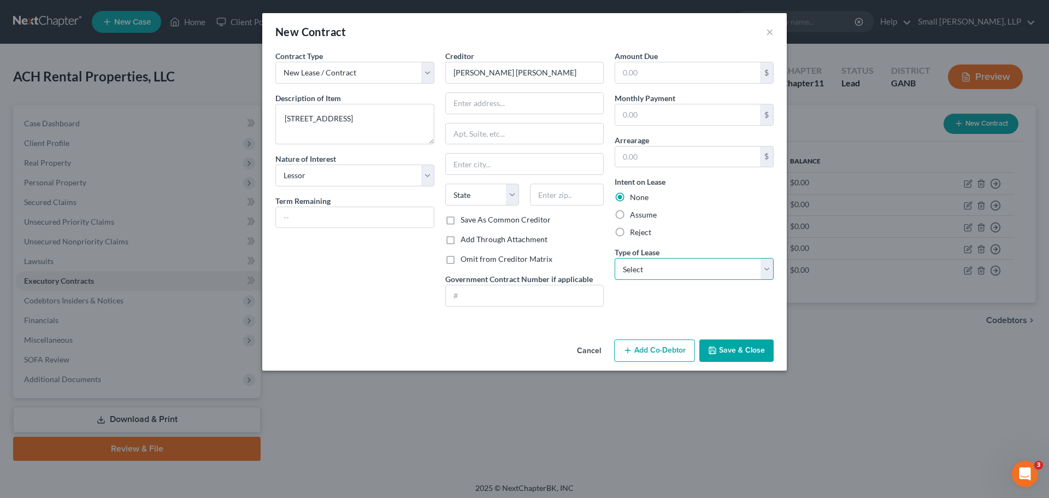
select select "0"
click at [614, 258] on select "Select Real Estate Car Other" at bounding box center [693, 269] width 159 height 22
click at [719, 360] on button "Save & Close" at bounding box center [736, 350] width 74 height 23
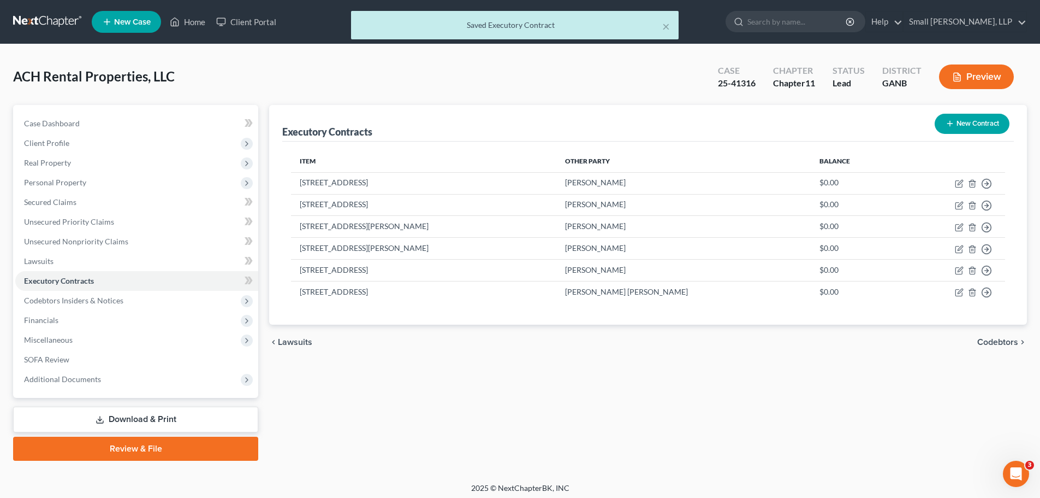
click at [978, 122] on button "New Contract" at bounding box center [972, 124] width 75 height 20
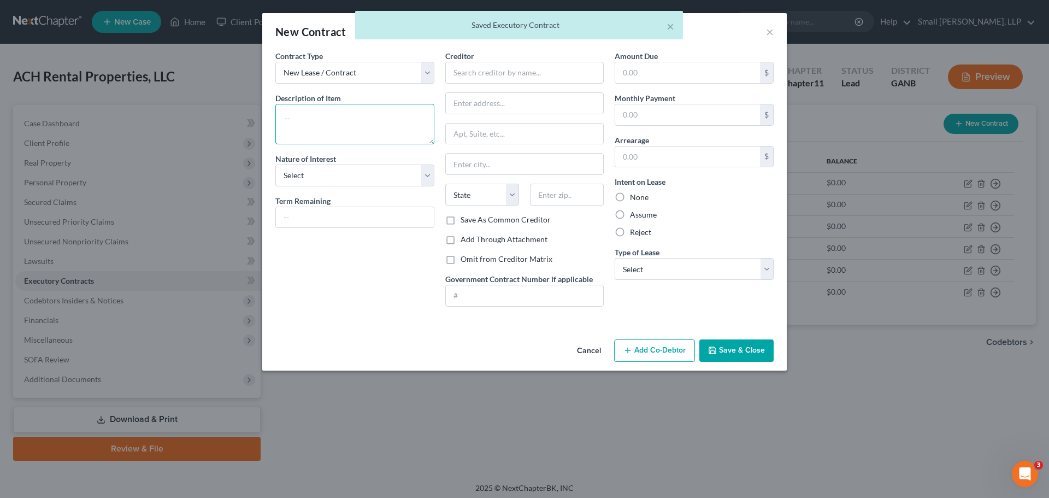
click at [347, 121] on textarea at bounding box center [354, 124] width 159 height 40
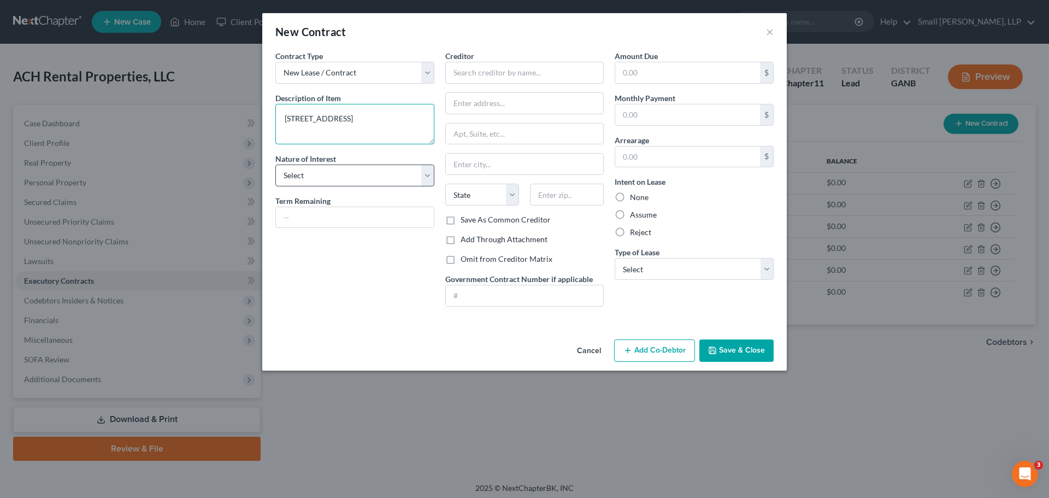
type textarea "5617 Rockmart Rd SE"
click at [338, 184] on select "Select Purchaser Agent Lessor Lessee" at bounding box center [354, 175] width 159 height 22
select select "2"
click at [275, 164] on select "Select Purchaser Agent Lessor Lessee" at bounding box center [354, 175] width 159 height 22
click at [470, 79] on input "text" at bounding box center [524, 73] width 159 height 22
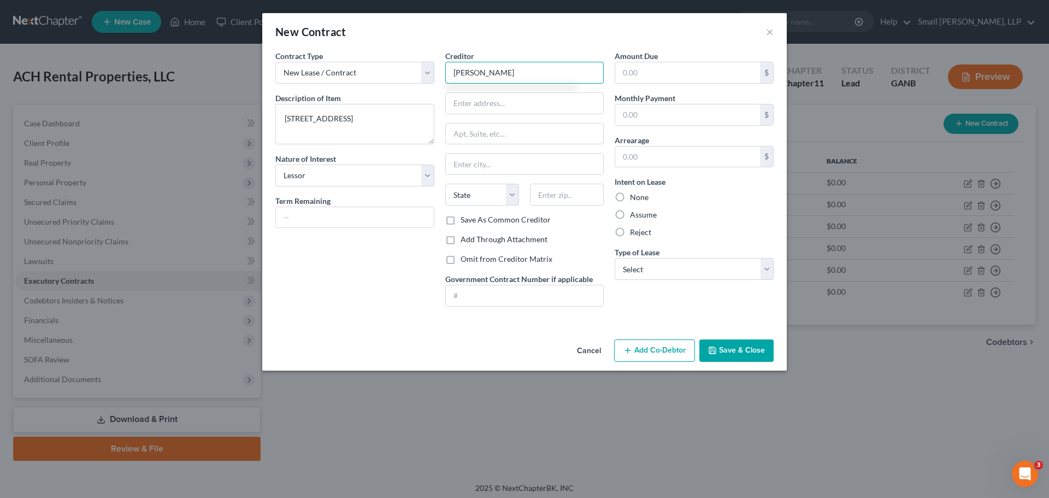
type input "Darla Mathews"
click at [639, 198] on label "None" at bounding box center [639, 197] width 19 height 11
click at [639, 198] on input "None" at bounding box center [637, 195] width 7 height 7
radio input "true"
click at [646, 262] on select "Select Real Estate Car Other" at bounding box center [693, 269] width 159 height 22
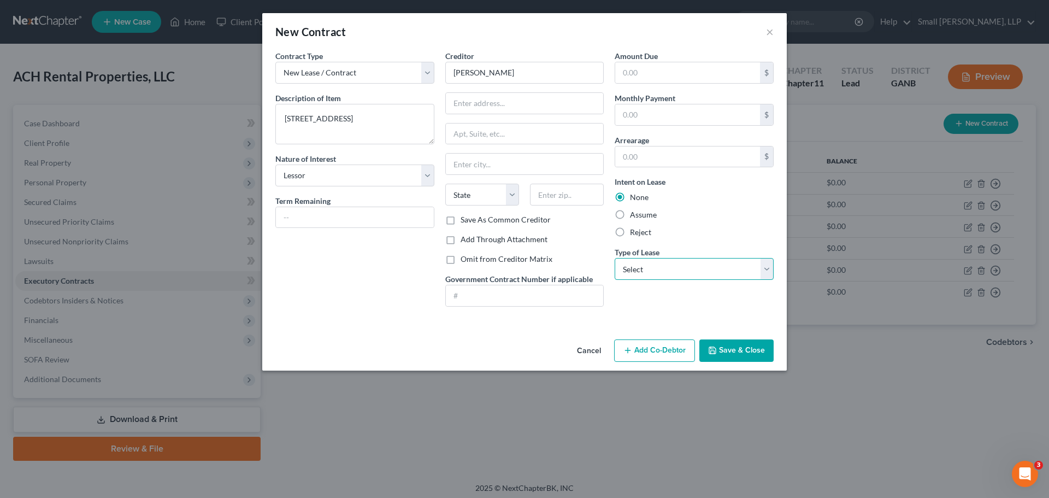
select select "0"
click at [614, 258] on select "Select Real Estate Car Other" at bounding box center [693, 269] width 159 height 22
click at [745, 346] on button "Save & Close" at bounding box center [736, 350] width 74 height 23
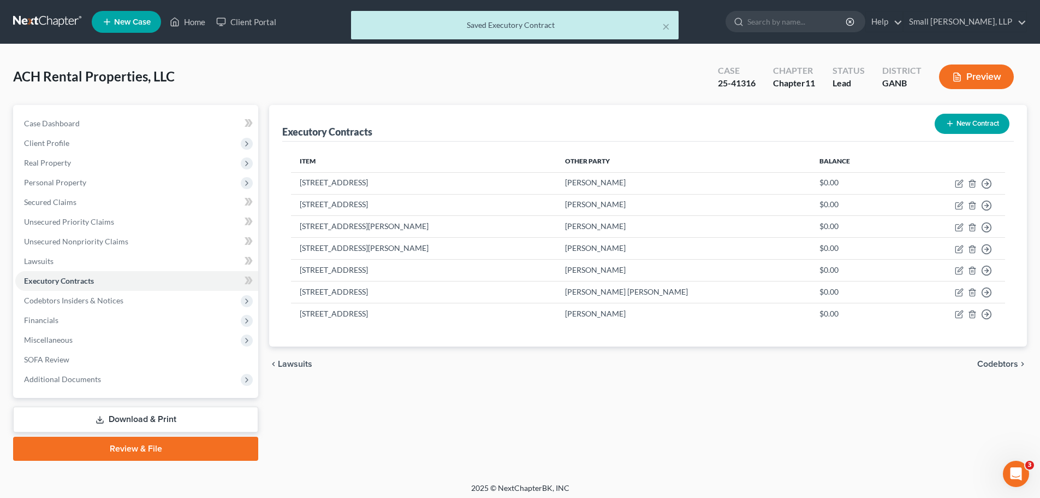
click at [963, 127] on button "New Contract" at bounding box center [972, 124] width 75 height 20
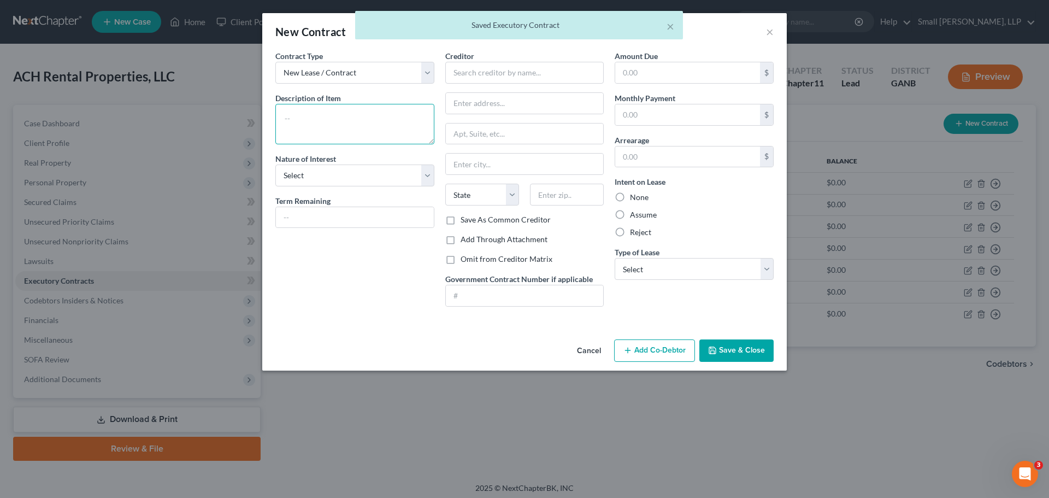
click at [368, 119] on textarea at bounding box center [354, 124] width 159 height 40
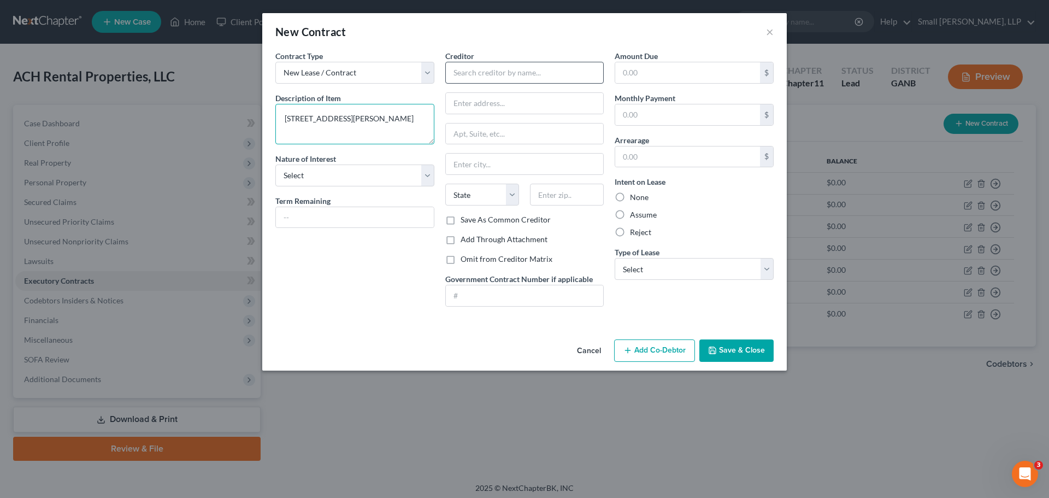
type textarea "231 Doc Moates Rd"
click at [468, 73] on input "text" at bounding box center [524, 73] width 159 height 22
type input "Anthony Robinson"
click at [391, 170] on select "Select Purchaser Agent Lessor Lessee" at bounding box center [354, 175] width 159 height 22
select select "2"
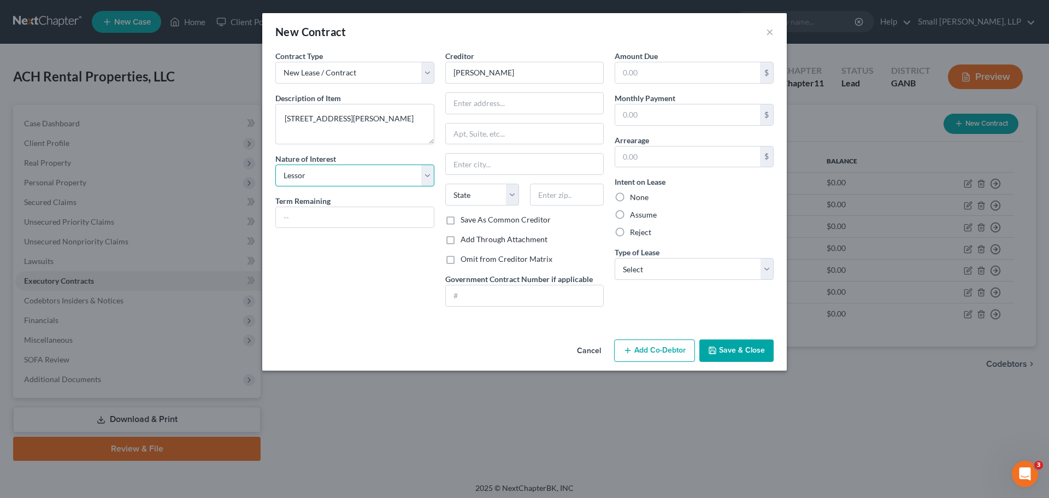
click at [275, 164] on select "Select Purchaser Agent Lessor Lessee" at bounding box center [354, 175] width 159 height 22
click at [635, 198] on label "None" at bounding box center [639, 197] width 19 height 11
click at [635, 198] on input "None" at bounding box center [637, 195] width 7 height 7
radio input "true"
click at [633, 262] on select "Select Real Estate Car Other" at bounding box center [693, 269] width 159 height 22
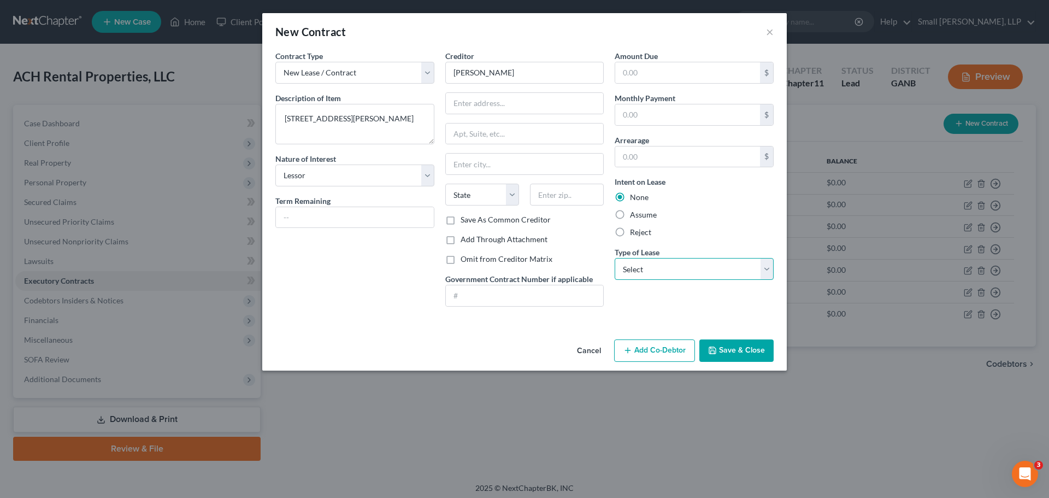
select select "0"
click at [614, 258] on select "Select Real Estate Car Other" at bounding box center [693, 269] width 159 height 22
click at [738, 350] on button "Save & Close" at bounding box center [736, 350] width 74 height 23
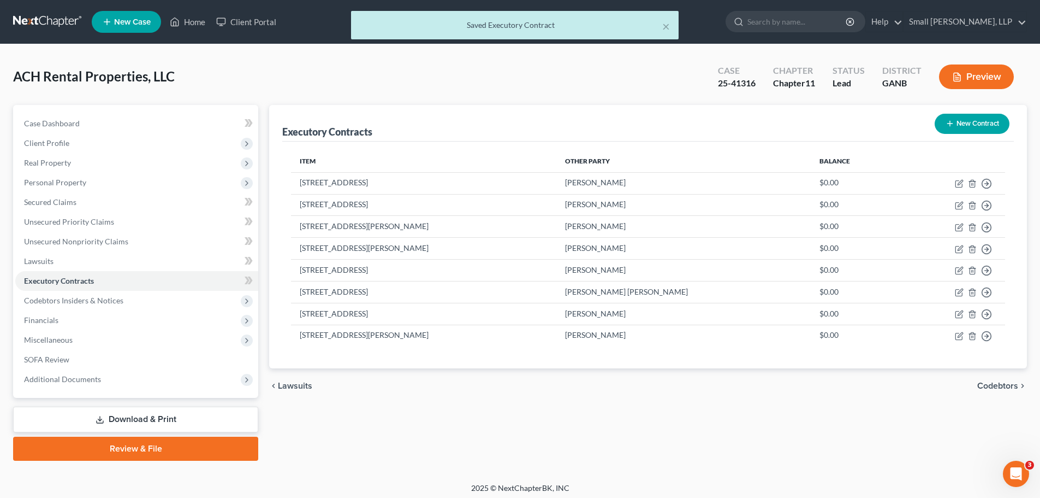
click at [959, 122] on button "New Contract" at bounding box center [972, 124] width 75 height 20
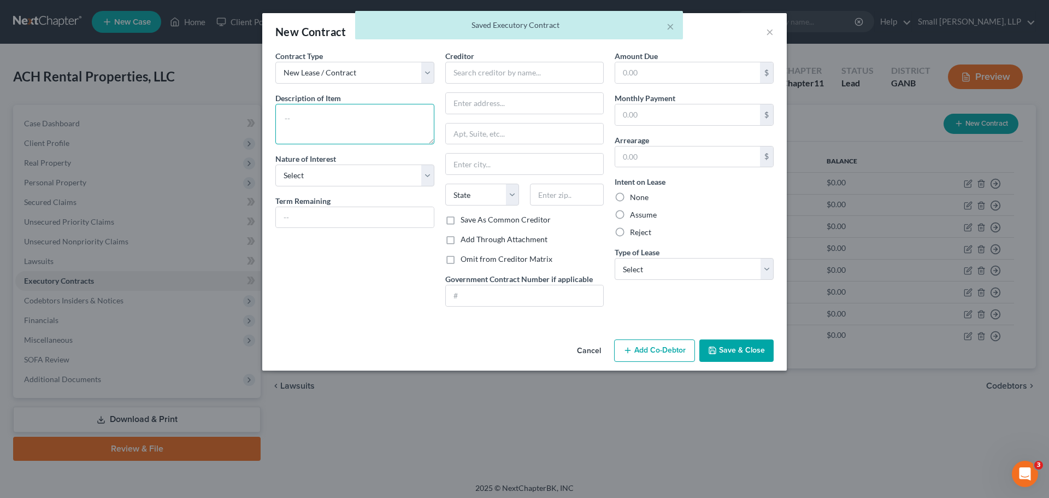
click at [362, 123] on textarea at bounding box center [354, 124] width 159 height 40
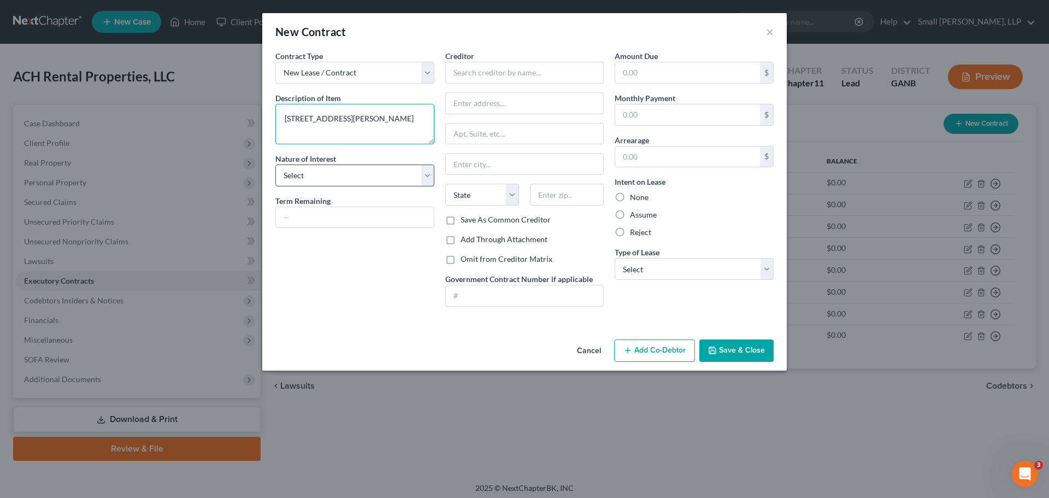
type textarea "860 Abrams Rd"
click at [322, 166] on div "Nature of Interest Select Purchaser Agent Lessor Lessee" at bounding box center [354, 169] width 159 height 33
click at [316, 171] on select "Select Purchaser Agent Lessor Lessee" at bounding box center [354, 175] width 159 height 22
select select "2"
click at [275, 164] on select "Select Purchaser Agent Lessor Lessee" at bounding box center [354, 175] width 159 height 22
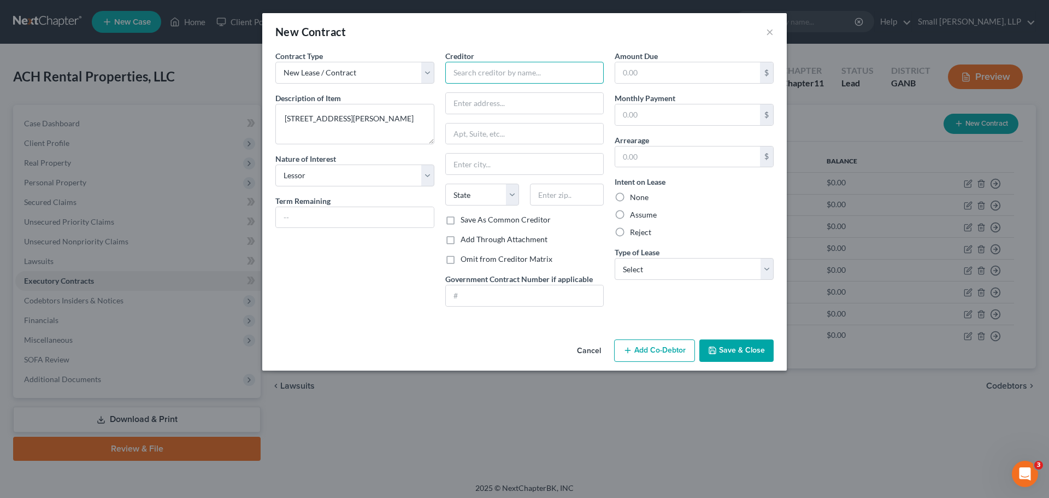
click at [470, 72] on input "text" at bounding box center [524, 73] width 159 height 22
type input "L"
type input "Kenneth Costlow"
click at [648, 273] on select "Select Real Estate Car Other" at bounding box center [693, 269] width 159 height 22
select select "0"
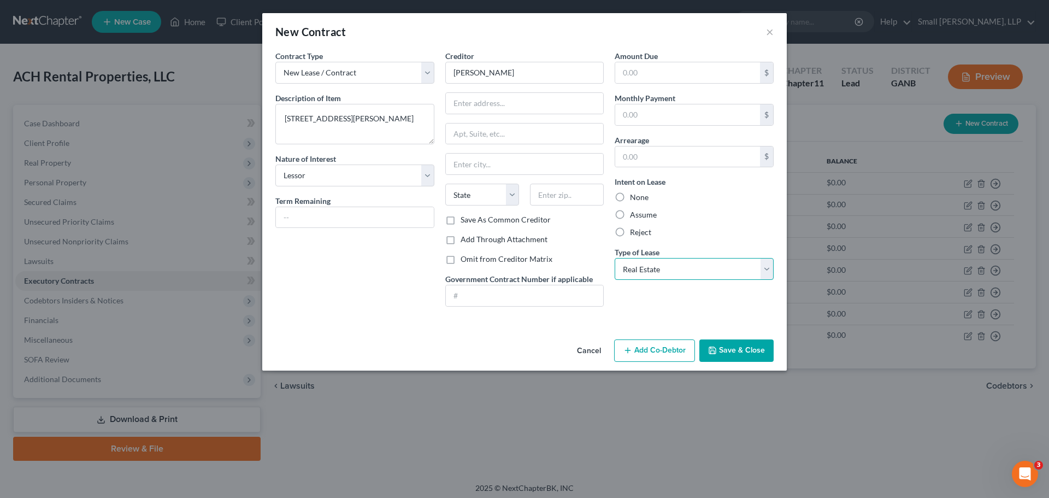
click at [614, 258] on select "Select Real Estate Car Other" at bounding box center [693, 269] width 159 height 22
click at [644, 196] on label "None" at bounding box center [639, 197] width 19 height 11
click at [641, 196] on input "None" at bounding box center [637, 195] width 7 height 7
radio input "true"
click at [723, 349] on button "Save & Close" at bounding box center [736, 350] width 74 height 23
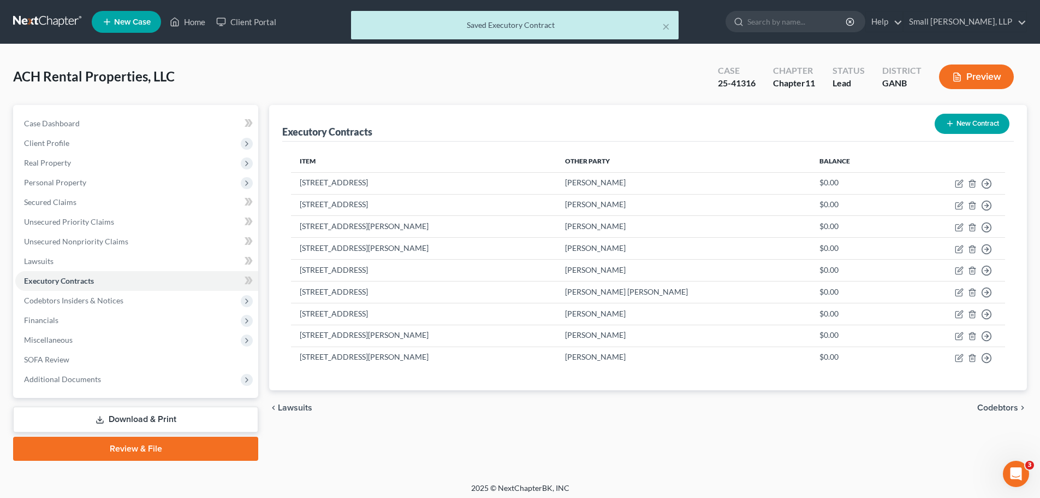
click at [944, 121] on button "New Contract" at bounding box center [972, 124] width 75 height 20
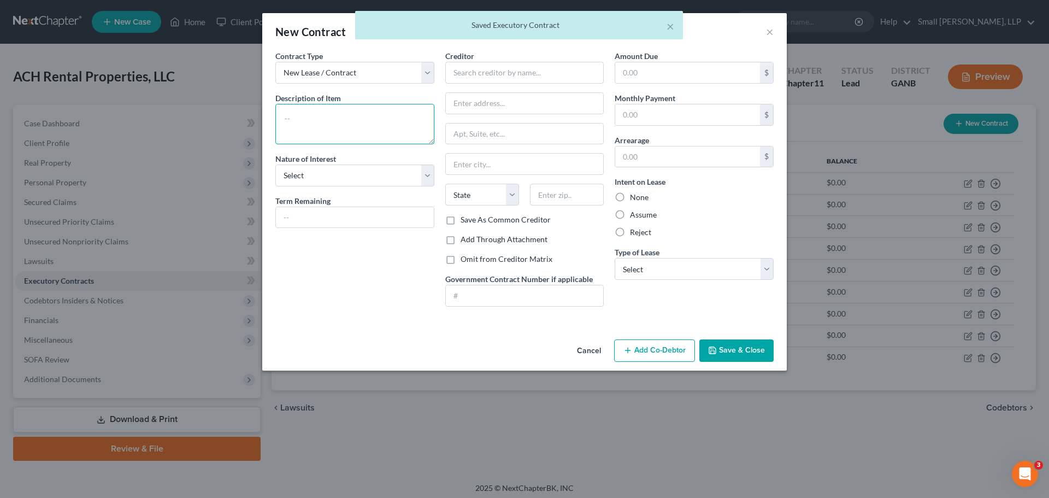
click at [338, 125] on textarea at bounding box center [354, 124] width 159 height 40
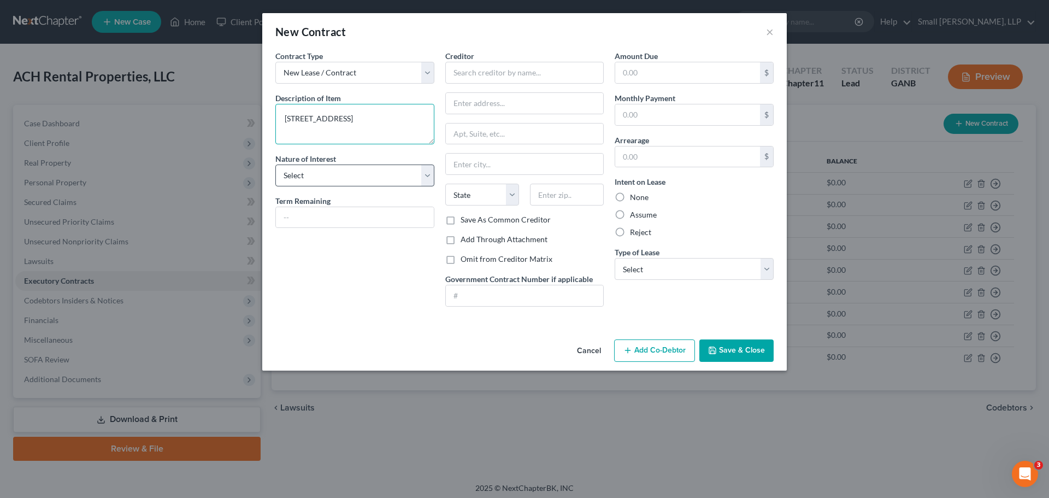
type textarea "2647 Rome Hwy"
click at [344, 180] on select "Select Purchaser Agent Lessor Lessee" at bounding box center [354, 175] width 159 height 22
select select "2"
click at [275, 164] on select "Select Purchaser Agent Lessor Lessee" at bounding box center [354, 175] width 159 height 22
click at [491, 74] on input "text" at bounding box center [524, 73] width 159 height 22
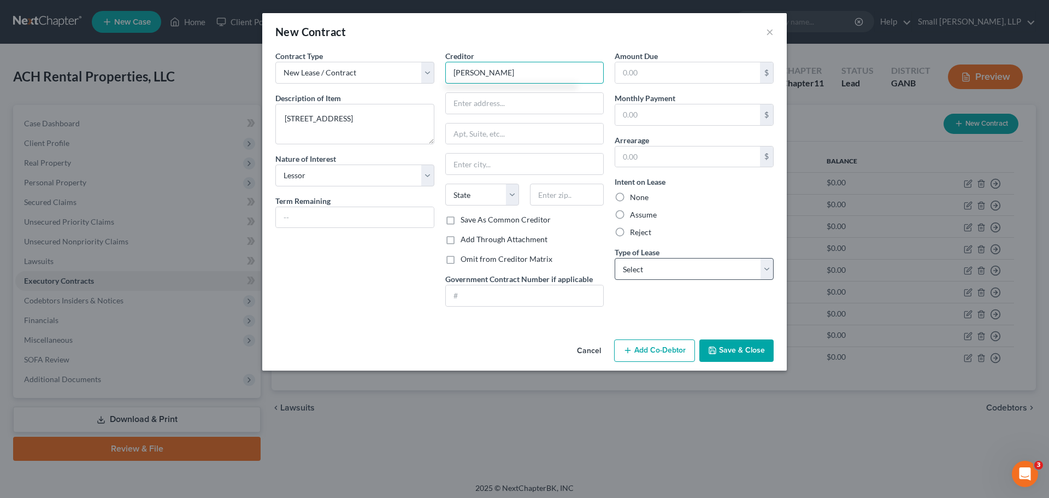
type input "Kassie Jones"
click at [680, 267] on select "Select Real Estate Car Other" at bounding box center [693, 269] width 159 height 22
select select "0"
click at [614, 258] on select "Select Real Estate Car Other" at bounding box center [693, 269] width 159 height 22
click at [646, 201] on label "None" at bounding box center [639, 197] width 19 height 11
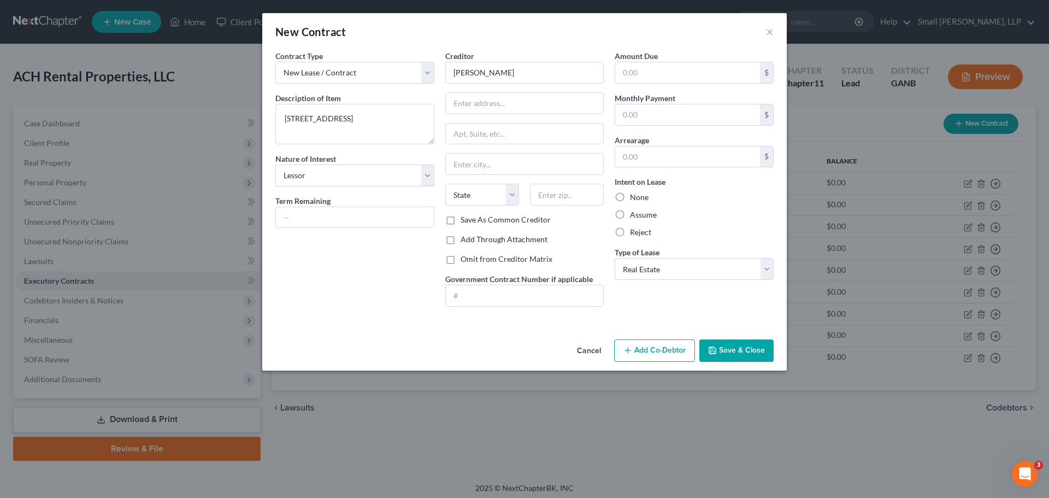
click at [641, 199] on input "None" at bounding box center [637, 195] width 7 height 7
radio input "true"
click at [729, 344] on button "Save & Close" at bounding box center [736, 350] width 74 height 23
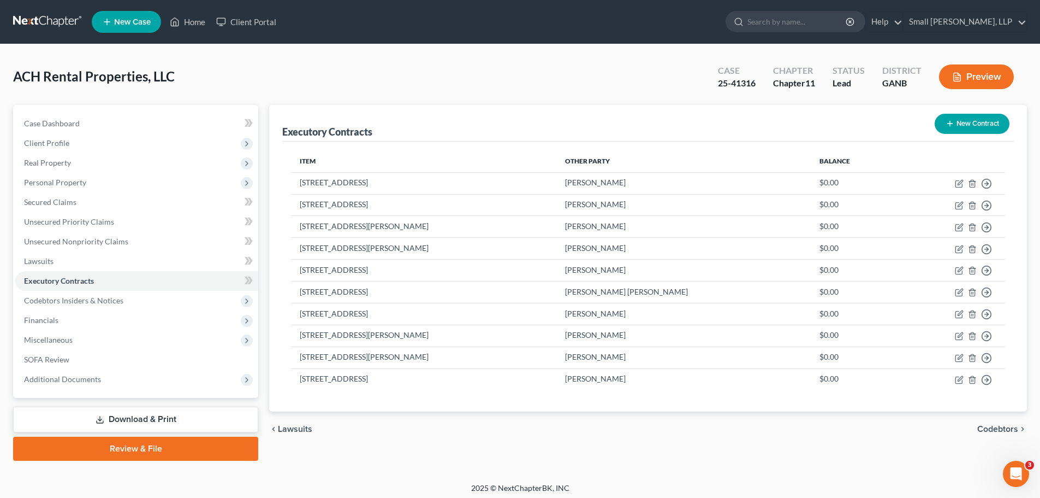
click at [984, 126] on button "New Contract" at bounding box center [972, 124] width 75 height 20
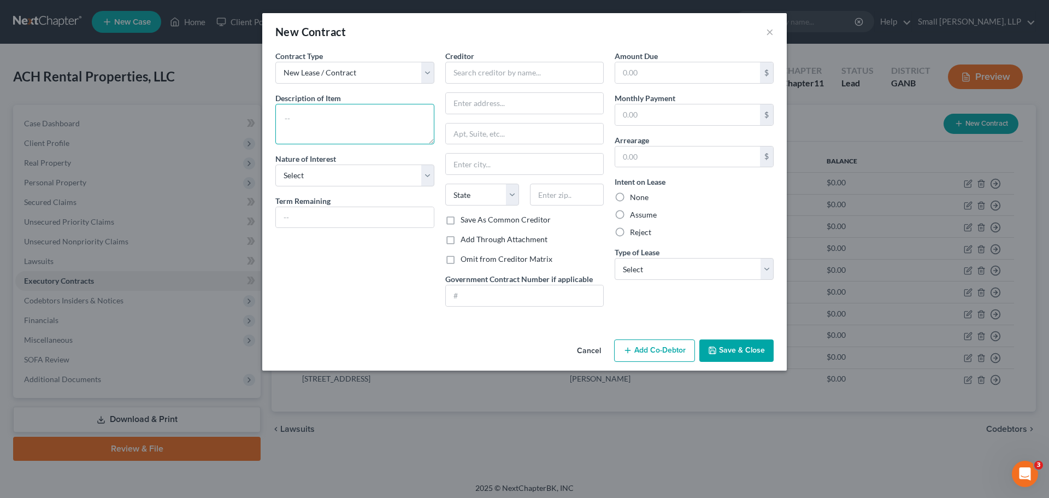
click at [321, 114] on textarea at bounding box center [354, 124] width 159 height 40
type textarea "3113 Old Rome Rd"
click at [312, 169] on select "Select Purchaser Agent Lessor Lessee" at bounding box center [354, 175] width 159 height 22
select select "2"
click at [275, 164] on select "Select Purchaser Agent Lessor Lessee" at bounding box center [354, 175] width 159 height 22
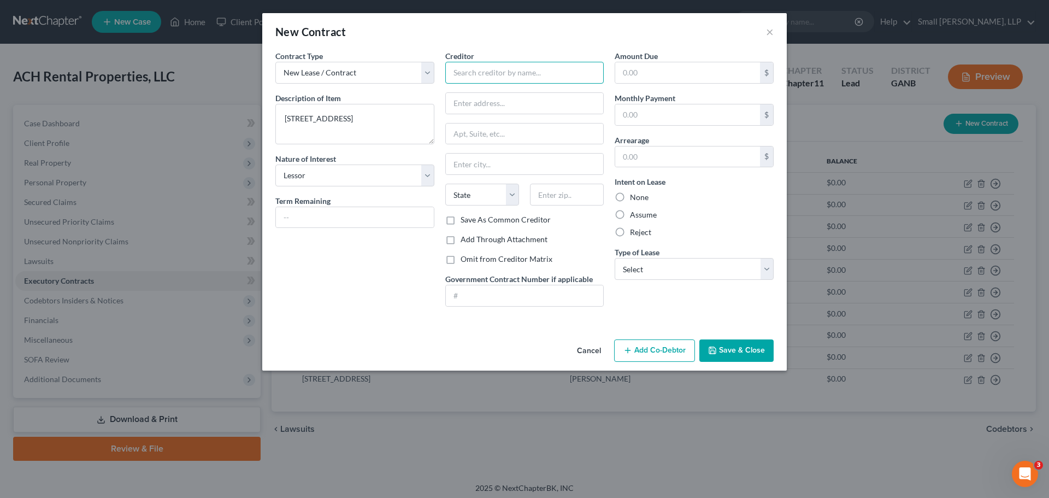
click at [481, 74] on input "text" at bounding box center [524, 73] width 159 height 22
type input "Darla Mathews"
click at [637, 198] on label "None" at bounding box center [639, 197] width 19 height 11
click at [637, 198] on input "None" at bounding box center [637, 195] width 7 height 7
radio input "true"
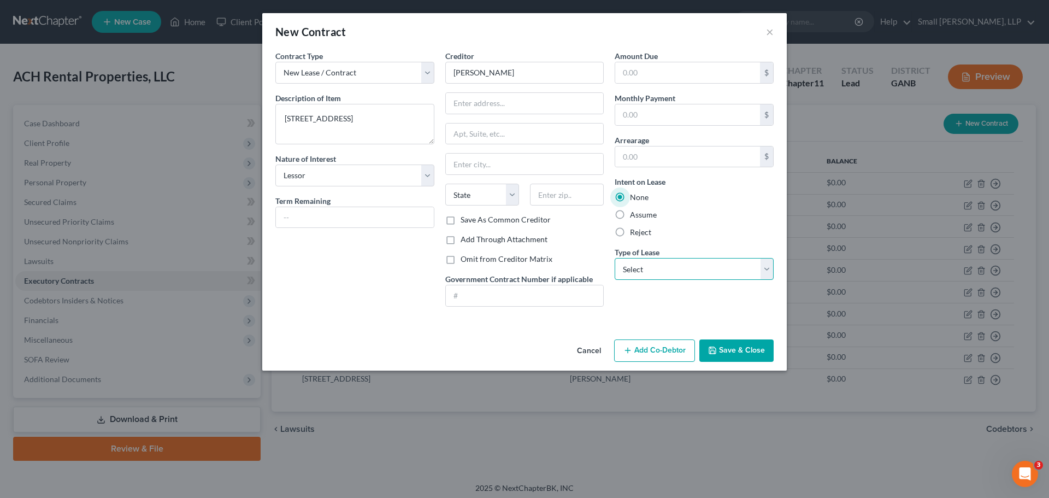
drag, startPoint x: 643, startPoint y: 270, endPoint x: 646, endPoint y: 276, distance: 6.4
click at [643, 270] on select "Select Real Estate Car Other" at bounding box center [693, 269] width 159 height 22
select select "0"
click at [614, 258] on select "Select Real Estate Car Other" at bounding box center [693, 269] width 159 height 22
click at [726, 343] on button "Save & Close" at bounding box center [736, 350] width 74 height 23
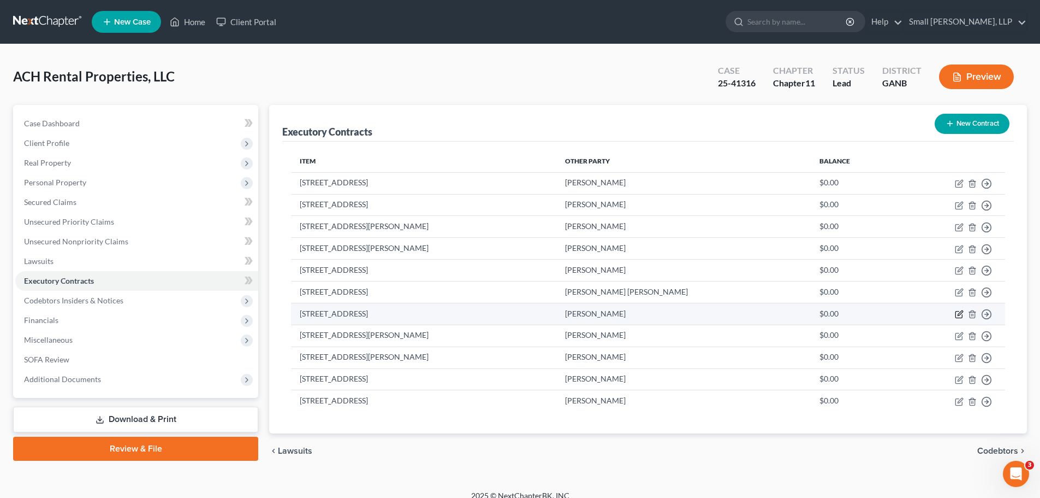
click at [957, 313] on icon "button" at bounding box center [959, 314] width 9 height 9
select select "2"
select select "0"
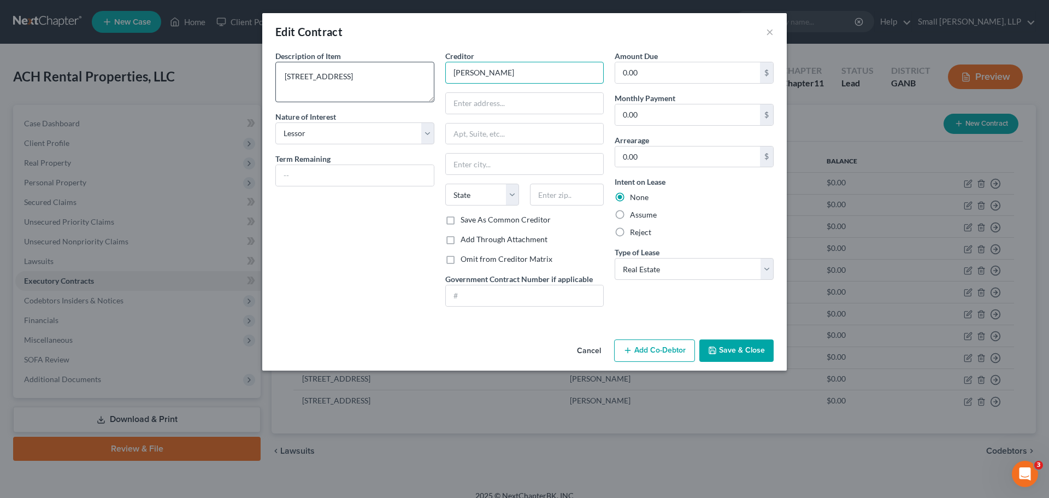
drag, startPoint x: 524, startPoint y: 76, endPoint x: 415, endPoint y: 76, distance: 109.2
click at [415, 76] on div "Description of non-residential real property * Description of Item * 5617 Rockm…" at bounding box center [524, 182] width 509 height 265
type input "Dody Gravely"
click at [740, 349] on button "Save & Close" at bounding box center [736, 350] width 74 height 23
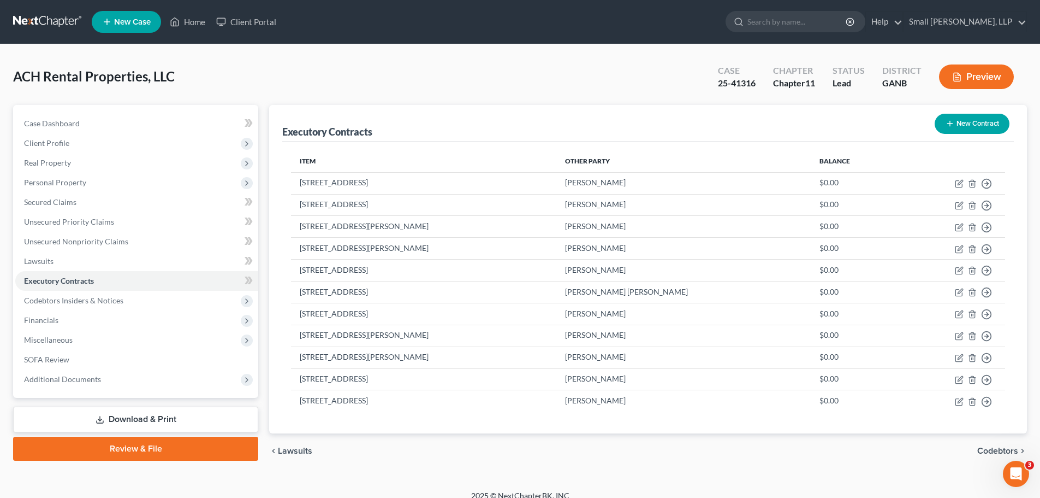
click at [42, 17] on link at bounding box center [48, 22] width 70 height 20
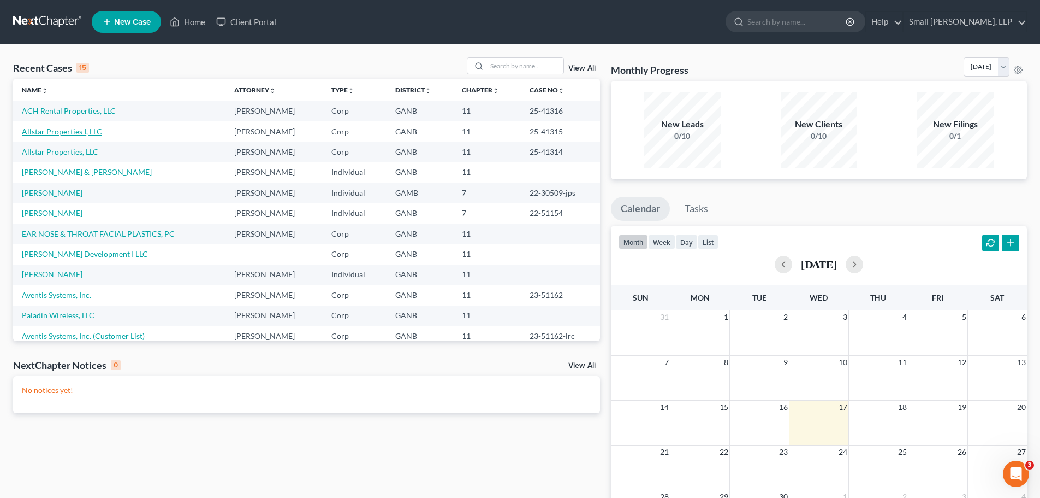
click at [48, 134] on link "Allstar Properties I, LLC" at bounding box center [62, 131] width 80 height 9
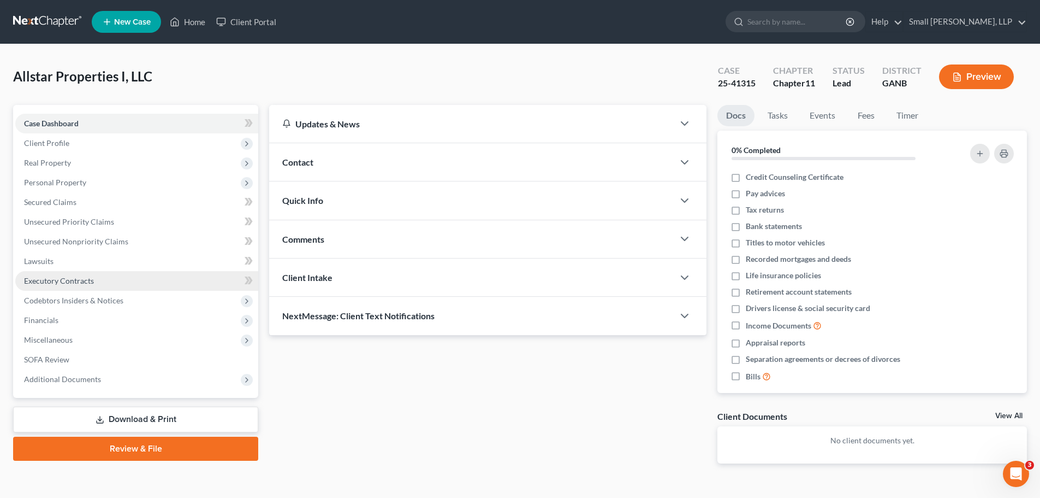
click at [45, 282] on span "Executory Contracts" at bounding box center [59, 280] width 70 height 9
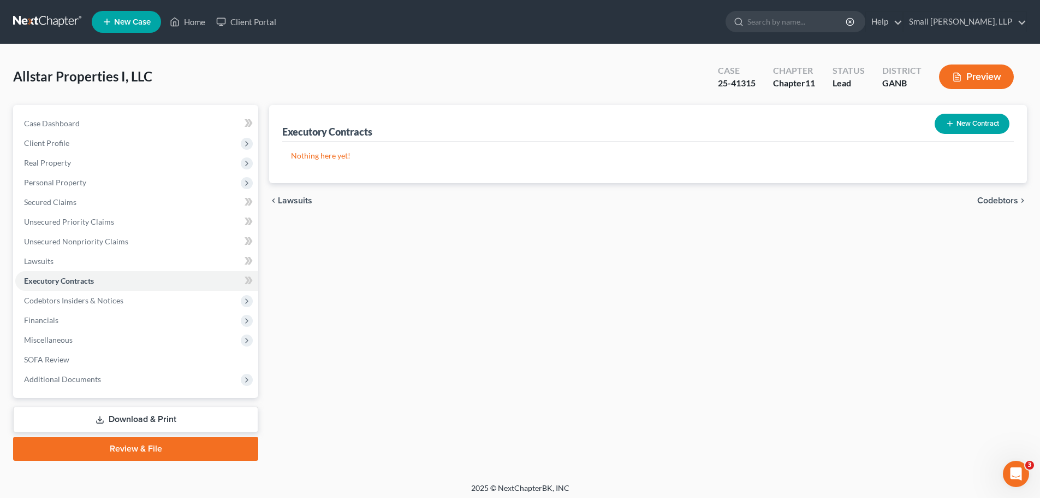
click at [274, 193] on div "chevron_left Lawsuits Codebtors chevron_right" at bounding box center [648, 200] width 758 height 35
